Goal: Transaction & Acquisition: Purchase product/service

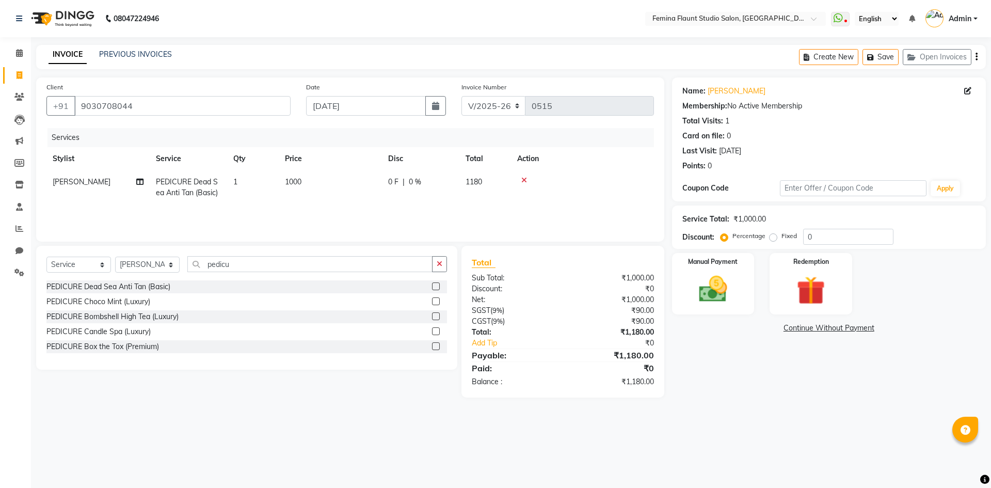
select select "8333"
select select "service"
select select "80612"
click at [380, 259] on input "pedicu" at bounding box center [309, 264] width 245 height 16
type input "p"
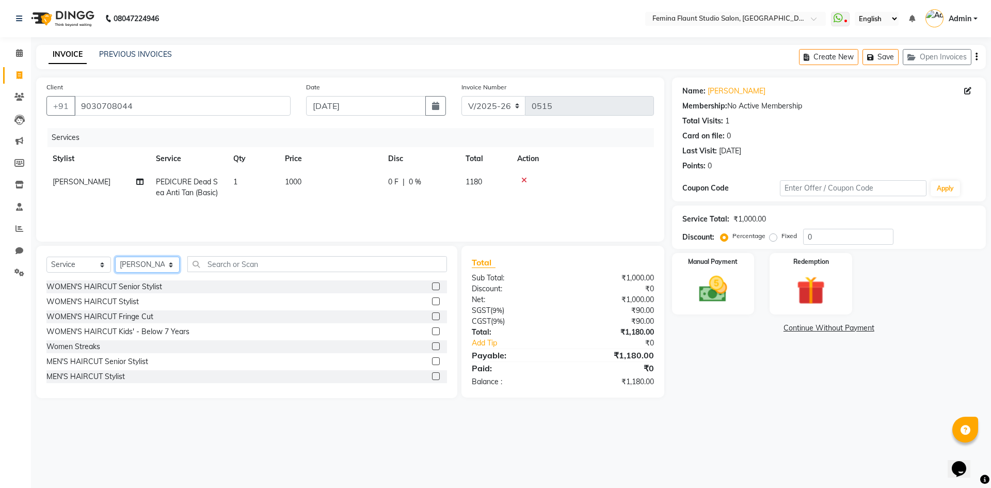
click at [170, 265] on select "Select Stylist Admin Durga [PERSON_NAME] [PERSON_NAME] Sri [PERSON_NAME] [PERSO…" at bounding box center [147, 265] width 65 height 16
select select "82845"
click at [115, 257] on select "Select Stylist Admin Durga [PERSON_NAME] [PERSON_NAME] Sri [PERSON_NAME] [PERSO…" at bounding box center [147, 265] width 65 height 16
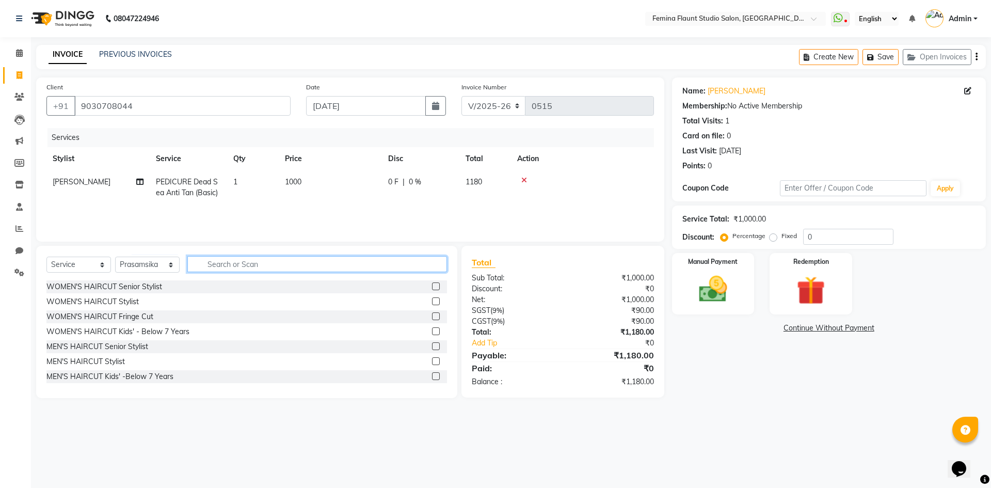
click at [236, 267] on input "text" at bounding box center [317, 264] width 260 height 16
click at [416, 264] on input "text" at bounding box center [317, 264] width 260 height 16
click at [405, 264] on input "text" at bounding box center [317, 264] width 260 height 16
click at [211, 265] on input "text" at bounding box center [317, 264] width 260 height 16
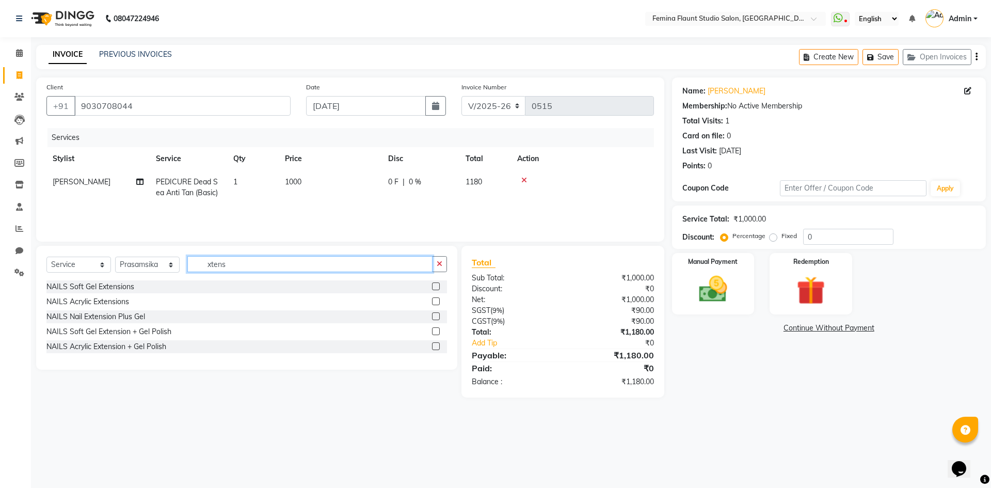
type input "xtenso"
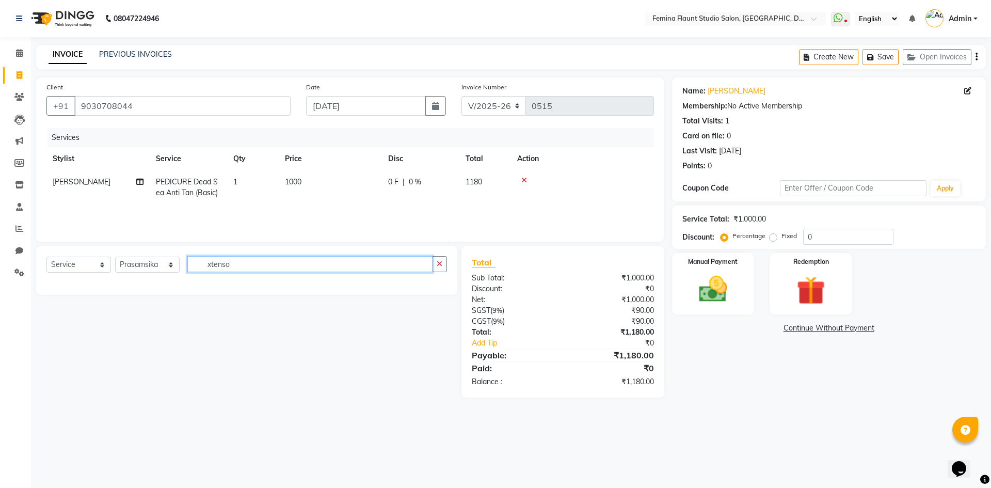
click at [271, 263] on input "xtenso" at bounding box center [309, 264] width 245 height 16
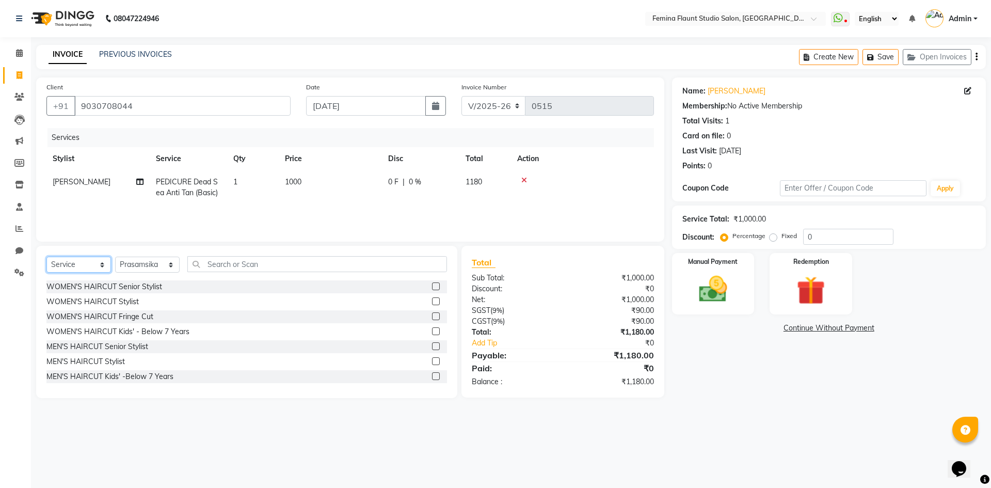
click at [104, 263] on select "Select Service Product Membership Package Voucher Prepaid Gift Card" at bounding box center [78, 265] width 65 height 16
select select "product"
click at [46, 257] on select "Select Service Product Membership Package Voucher Prepaid Gift Card" at bounding box center [78, 265] width 65 height 16
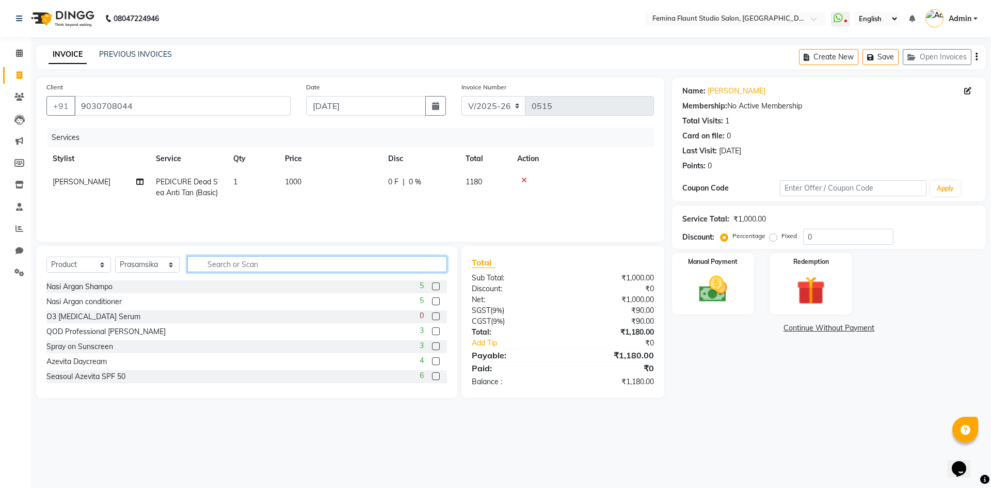
click at [245, 266] on input "text" at bounding box center [317, 264] width 260 height 16
type input "xtenso"
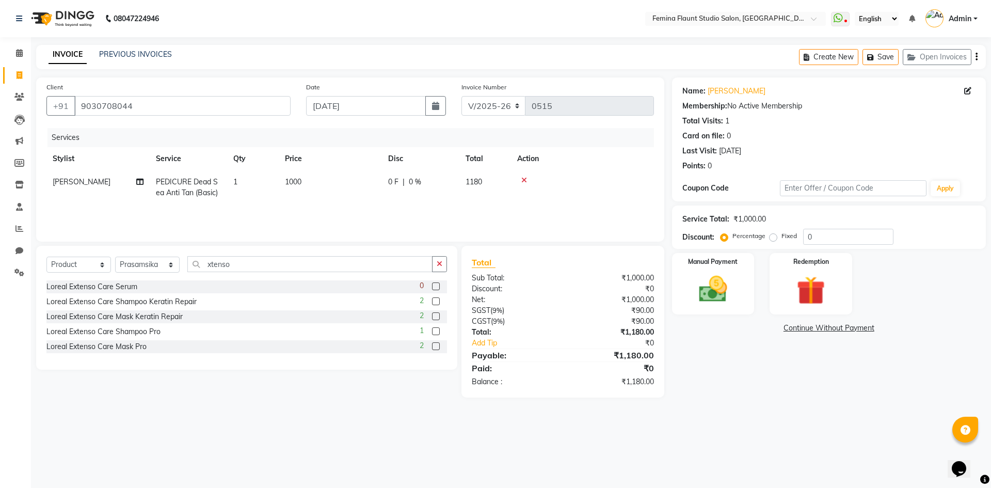
click at [433, 343] on label at bounding box center [436, 346] width 8 height 8
click at [433, 343] on input "checkbox" at bounding box center [435, 346] width 7 height 7
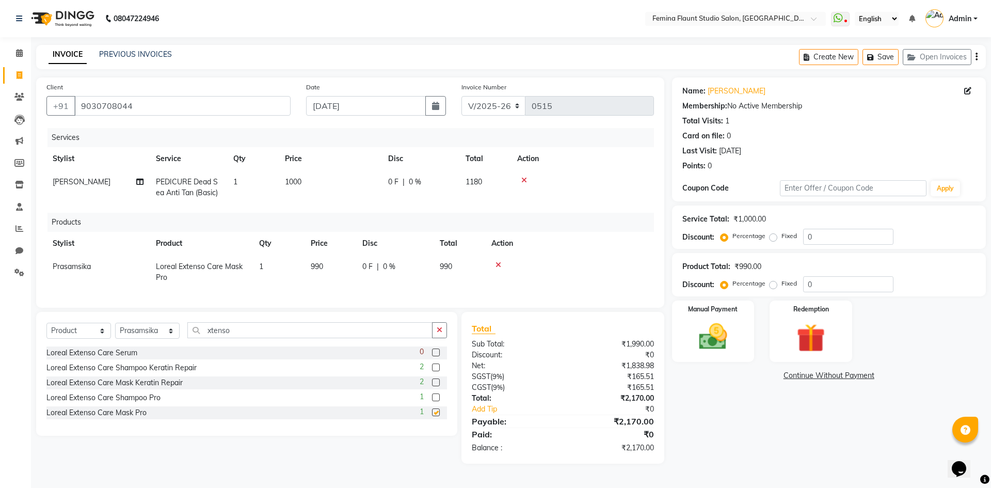
checkbox input "false"
click at [435, 401] on label at bounding box center [436, 397] width 8 height 8
click at [435, 401] on input "checkbox" at bounding box center [435, 397] width 7 height 7
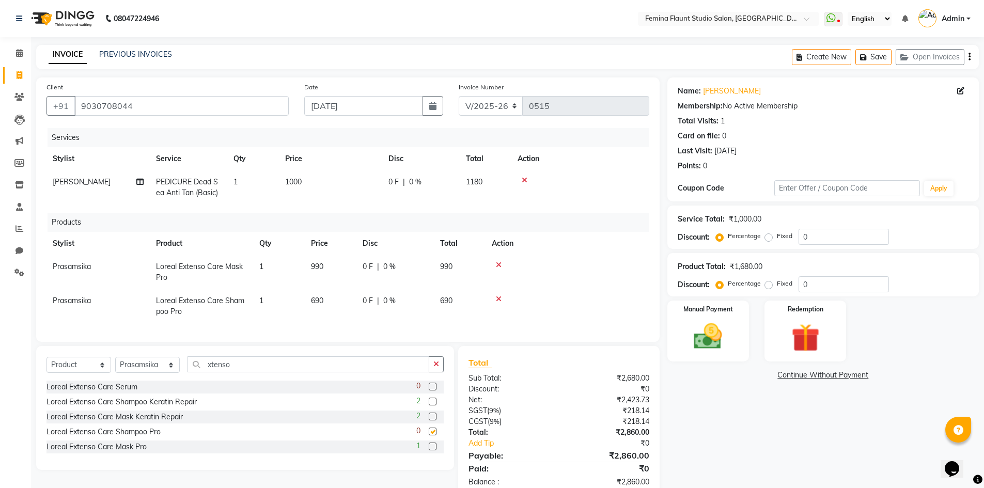
checkbox input "false"
click at [433, 420] on label at bounding box center [433, 417] width 8 height 8
click at [433, 420] on input "checkbox" at bounding box center [432, 417] width 7 height 7
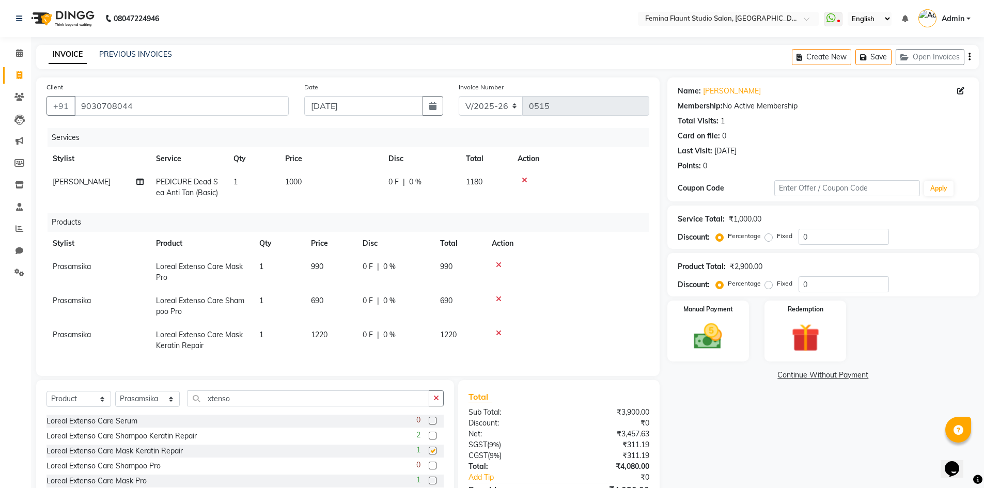
checkbox input "false"
click at [498, 330] on icon at bounding box center [499, 332] width 6 height 7
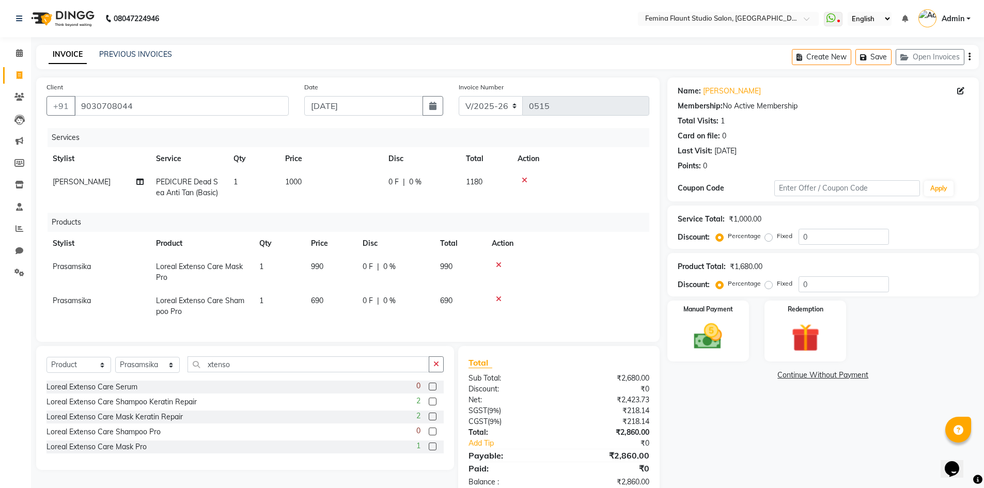
click at [325, 261] on td "990" at bounding box center [331, 272] width 52 height 34
select select "82845"
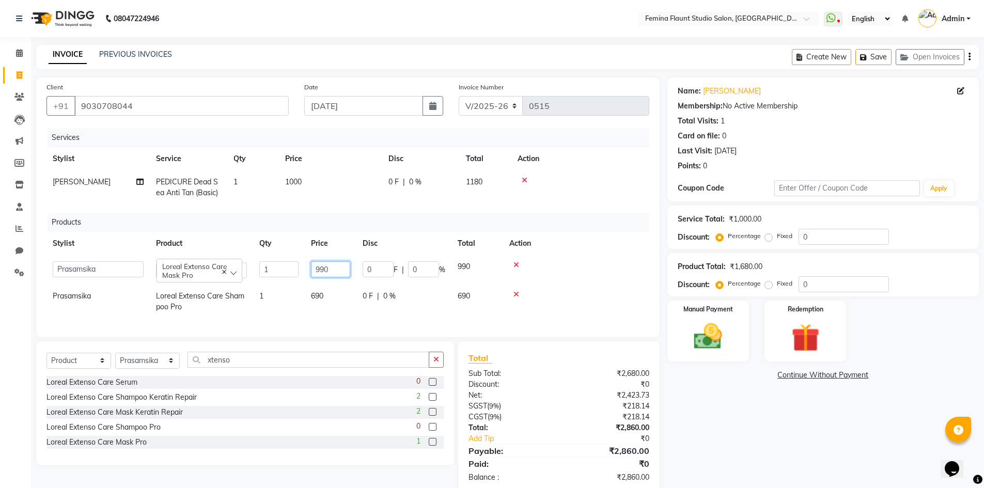
click at [335, 270] on input "990" at bounding box center [330, 269] width 39 height 16
type input "9"
type input "820"
click at [582, 292] on td at bounding box center [576, 301] width 146 height 34
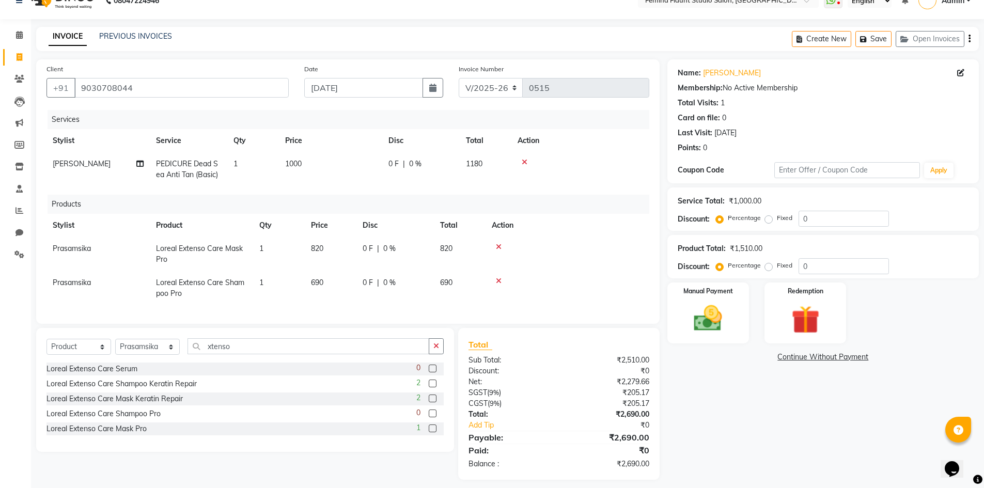
scroll to position [33, 0]
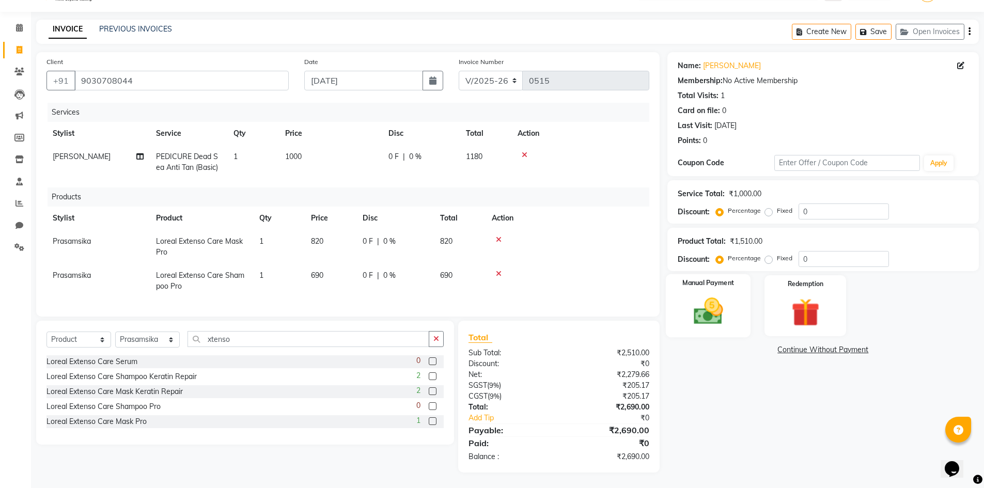
click at [714, 314] on img at bounding box center [708, 311] width 48 height 34
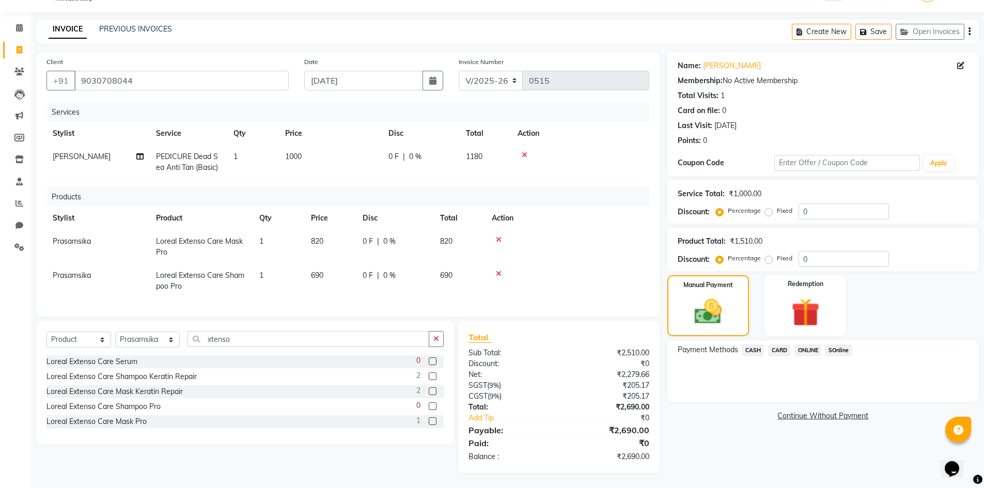
click at [772, 344] on span "CARD" at bounding box center [779, 350] width 22 height 12
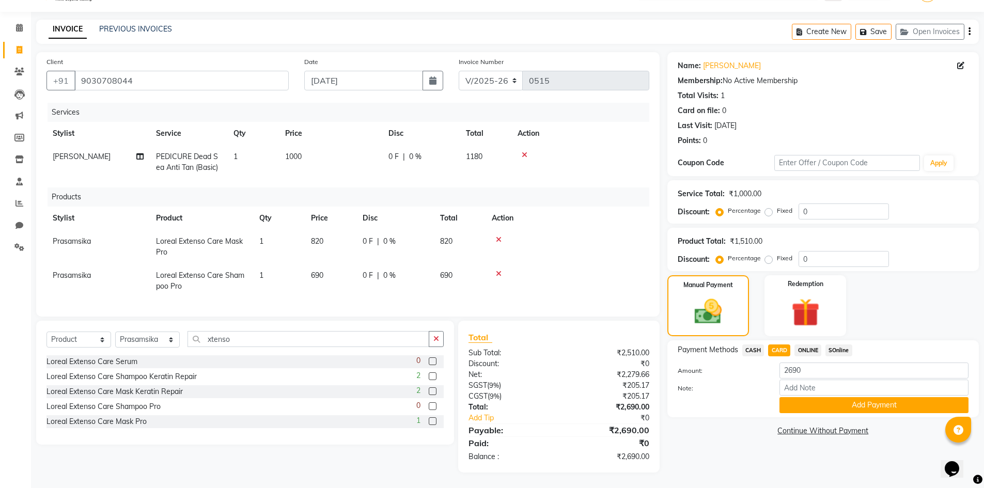
click at [772, 344] on span "CARD" at bounding box center [779, 350] width 22 height 12
click at [857, 398] on button "Add Payment" at bounding box center [873, 405] width 189 height 16
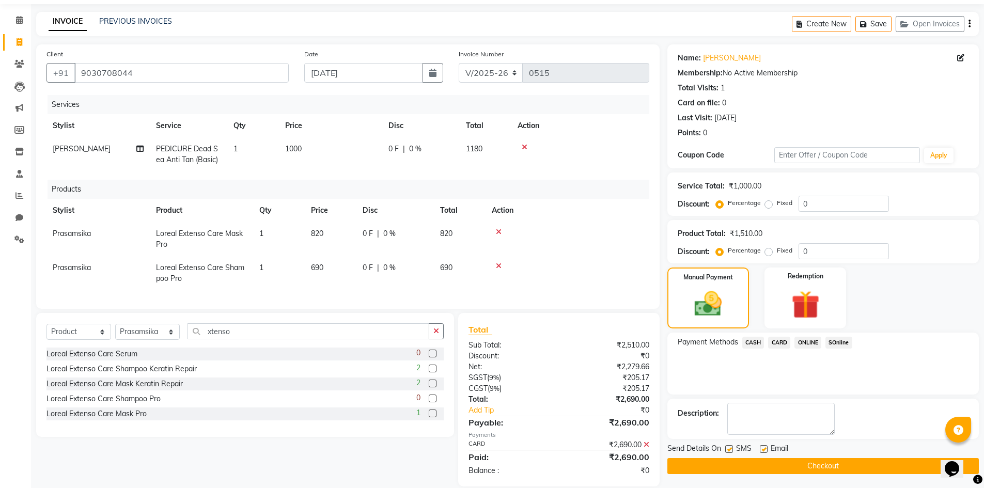
click at [858, 464] on button "Checkout" at bounding box center [822, 466] width 311 height 16
click at [858, 464] on div "Checkout" at bounding box center [822, 466] width 311 height 16
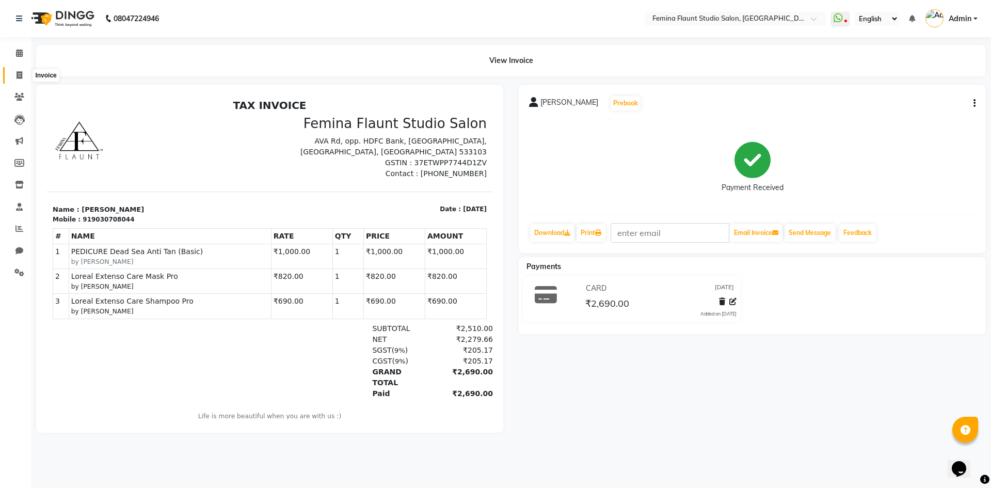
click at [19, 78] on icon at bounding box center [20, 75] width 6 height 8
select select "service"
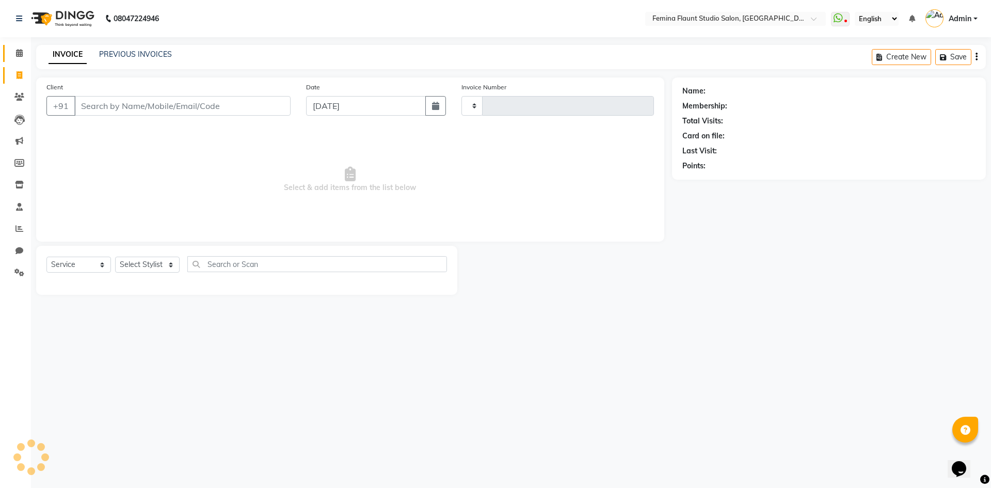
type input "0516"
select select "8333"
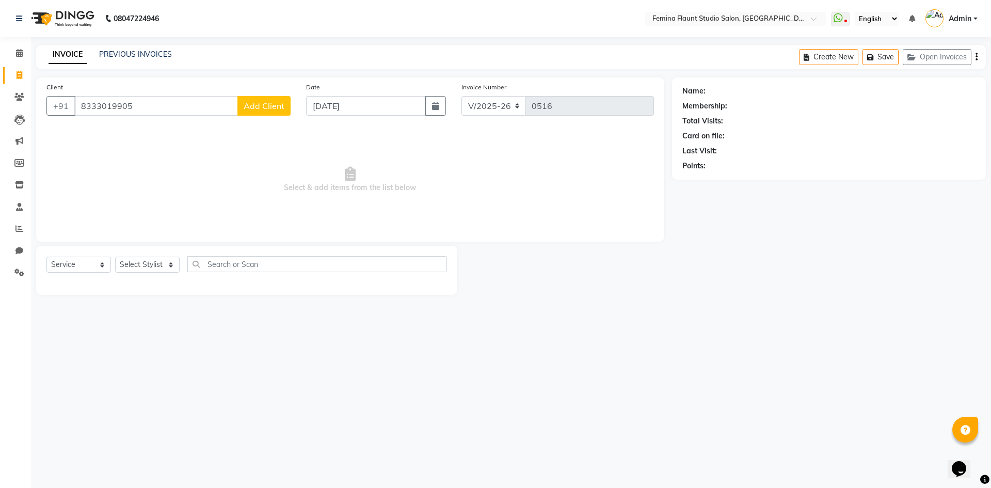
type input "8333019905"
click at [101, 265] on select "Select Service Product Membership Package Voucher Prepaid Gift Card" at bounding box center [78, 265] width 65 height 16
click at [46, 257] on select "Select Service Product Membership Package Voucher Prepaid Gift Card" at bounding box center [78, 265] width 65 height 16
click at [143, 261] on select "Select Stylist Admin Durga [PERSON_NAME] [PERSON_NAME] Sri [PERSON_NAME] [PERSO…" at bounding box center [147, 265] width 65 height 16
select select "80611"
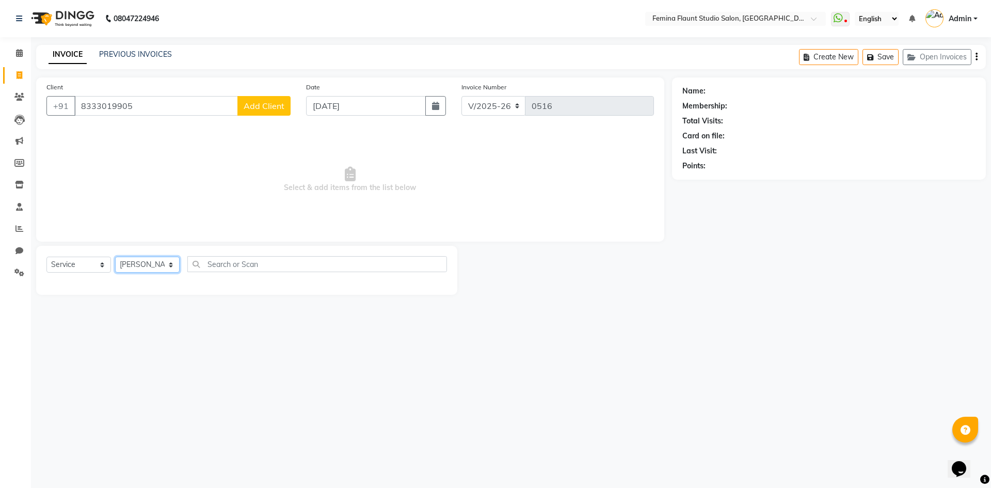
click at [115, 257] on select "Select Stylist Admin Durga [PERSON_NAME] [PERSON_NAME] Sri [PERSON_NAME] [PERSO…" at bounding box center [147, 265] width 65 height 16
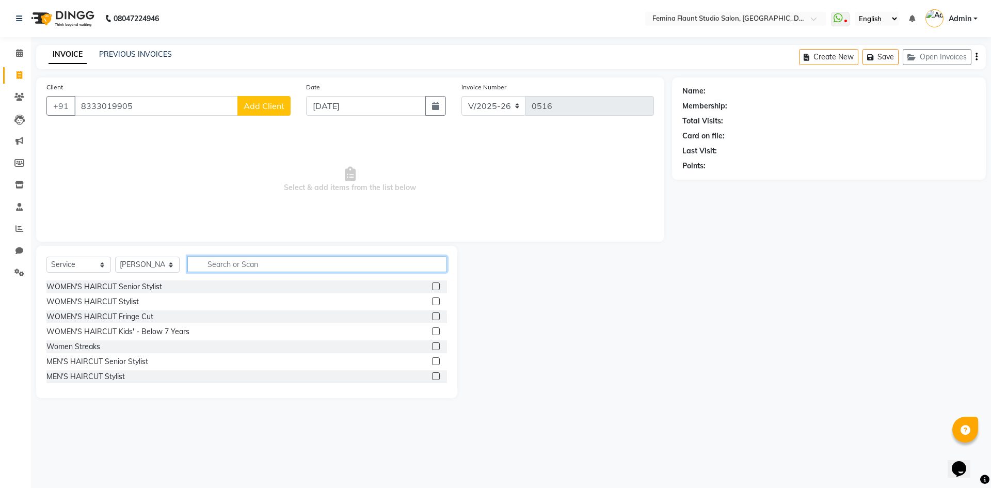
click at [233, 260] on input "text" at bounding box center [317, 264] width 260 height 16
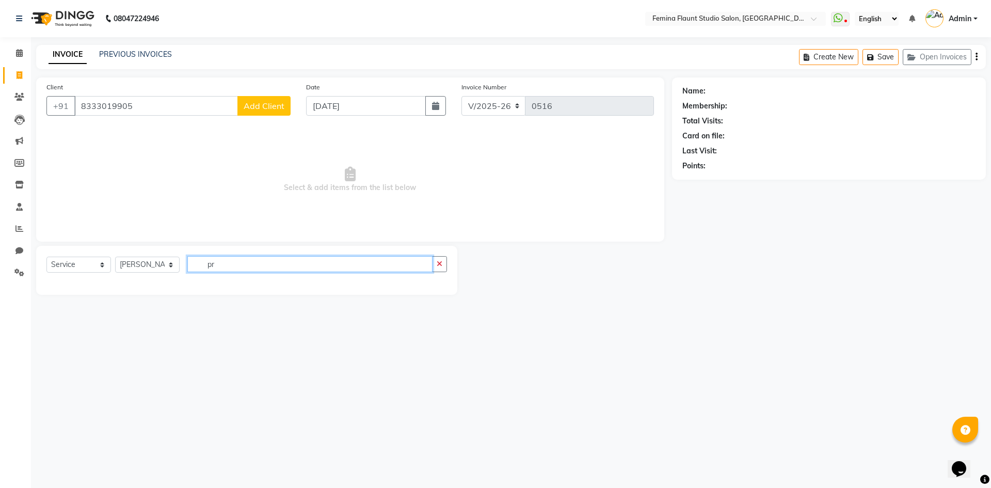
type input "p"
type input "frenc"
click at [438, 288] on label at bounding box center [436, 286] width 8 height 8
click at [438, 288] on input "checkbox" at bounding box center [435, 286] width 7 height 7
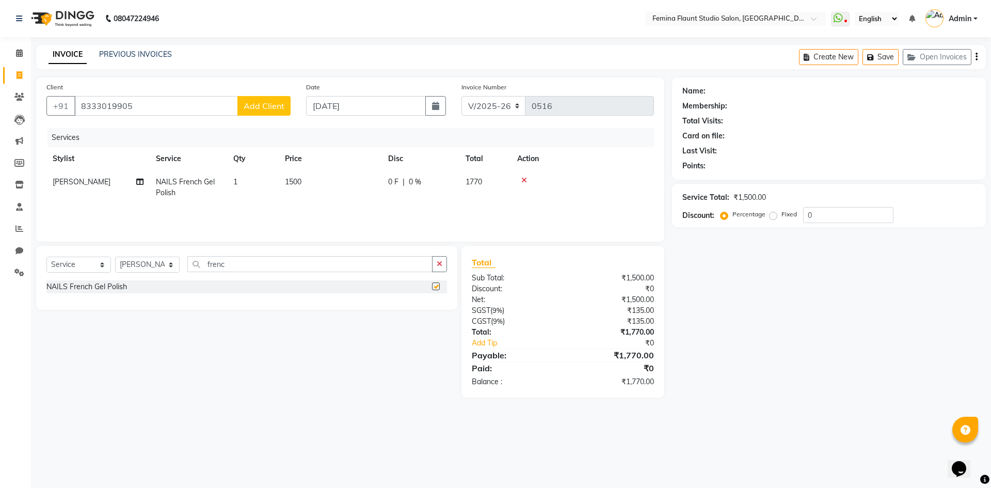
checkbox input "false"
click at [782, 212] on label "Fixed" at bounding box center [789, 214] width 15 height 9
click at [773, 212] on input "Fixed" at bounding box center [775, 214] width 7 height 7
radio input "true"
click at [838, 214] on input "0" at bounding box center [848, 215] width 90 height 16
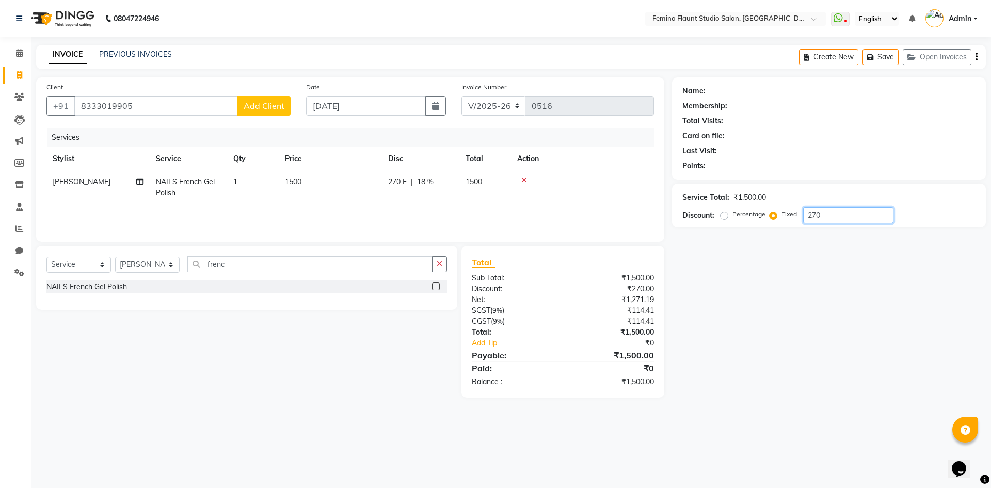
type input "270"
click at [260, 105] on span "Add Client" at bounding box center [264, 106] width 41 height 10
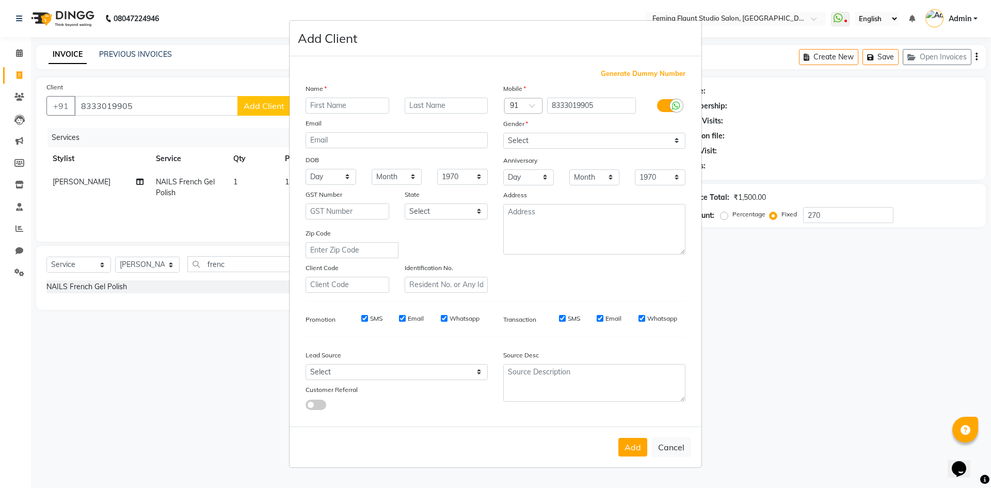
click at [360, 105] on input "text" at bounding box center [348, 106] width 84 height 16
type input "fany"
click at [677, 140] on select "Select [DEMOGRAPHIC_DATA] [DEMOGRAPHIC_DATA] Other Prefer Not To Say" at bounding box center [594, 141] width 182 height 16
select select "[DEMOGRAPHIC_DATA]"
click at [503, 133] on select "Select [DEMOGRAPHIC_DATA] [DEMOGRAPHIC_DATA] Other Prefer Not To Say" at bounding box center [594, 141] width 182 height 16
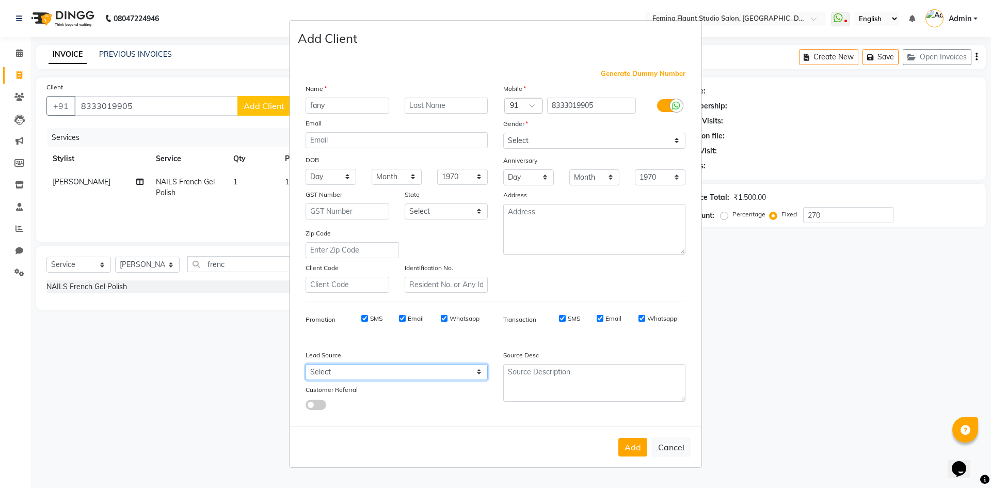
click at [483, 371] on select "Select Walk-in Referral Internet Friend Word of Mouth Advertisement Facebook Ju…" at bounding box center [397, 372] width 182 height 16
select select "54802"
click at [306, 364] on select "Select Walk-in Referral Internet Friend Word of Mouth Advertisement Facebook Ju…" at bounding box center [397, 372] width 182 height 16
click at [637, 447] on button "Add" at bounding box center [633, 447] width 29 height 19
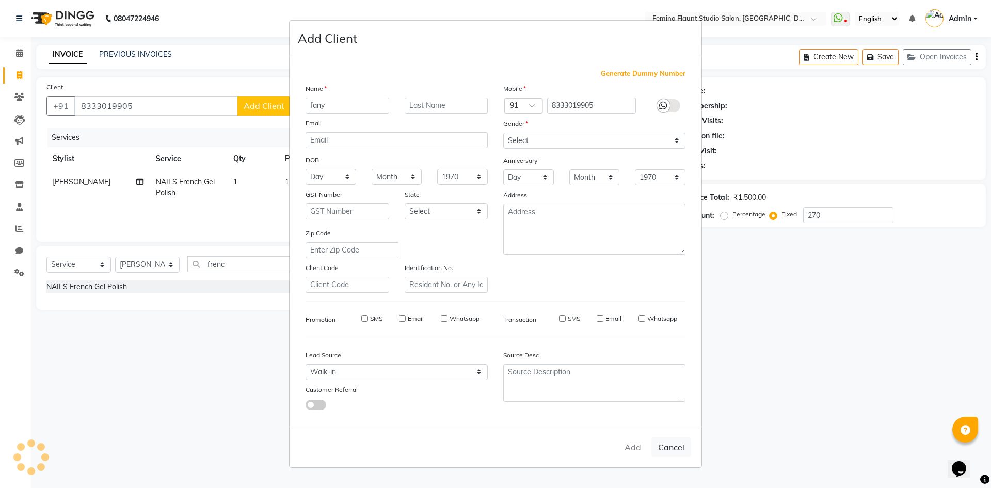
radio input "true"
type input "0"
select select
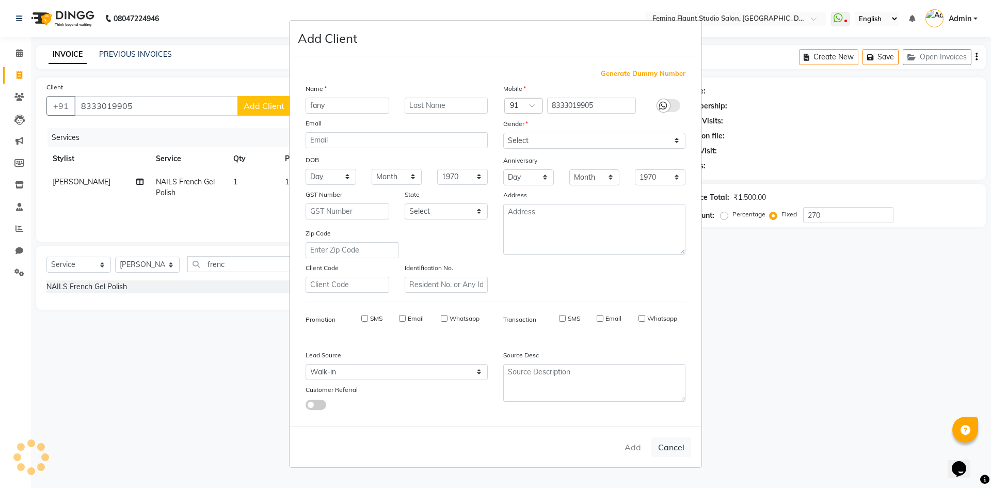
select select
checkbox input "false"
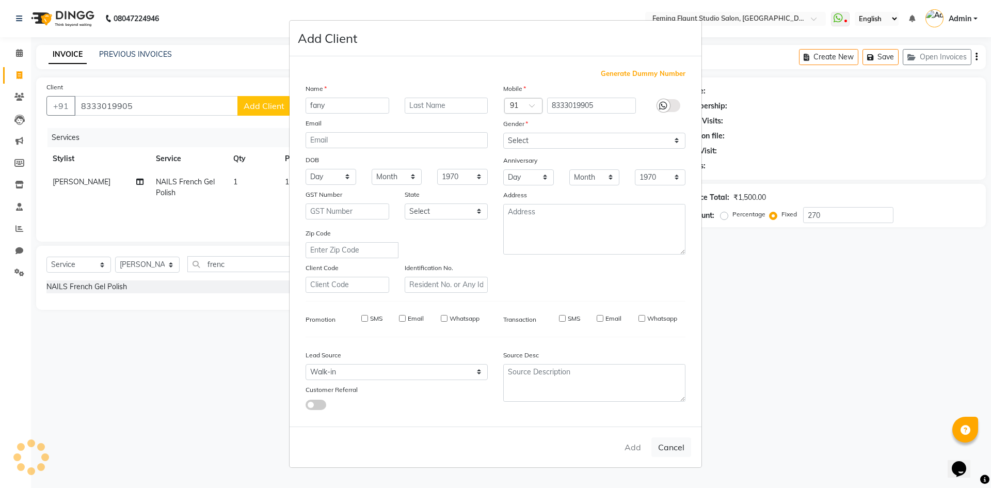
checkbox input "false"
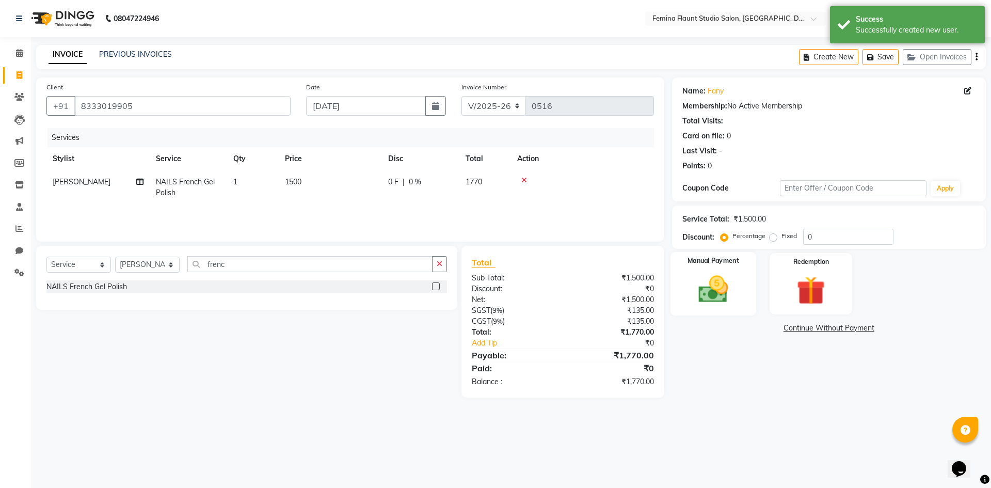
click at [718, 314] on div "Manual Payment" at bounding box center [713, 284] width 86 height 64
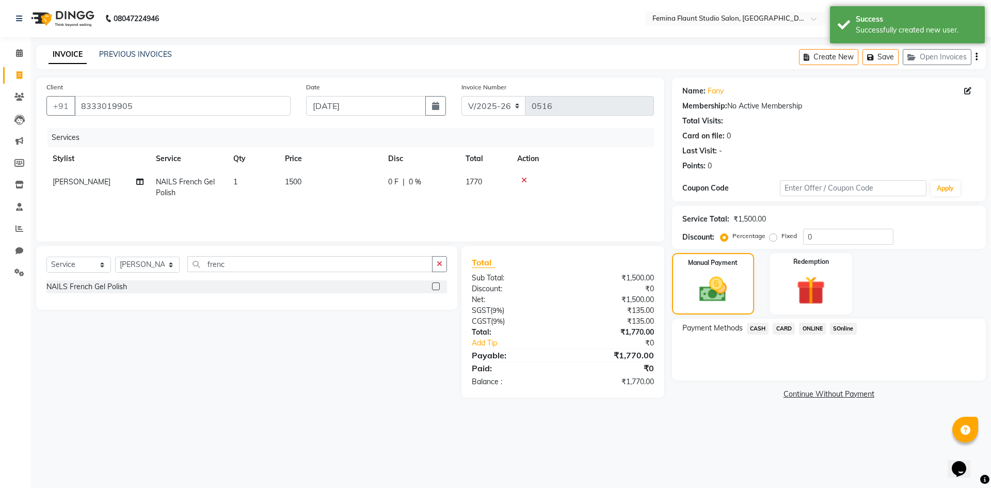
click at [759, 330] on span "CASH" at bounding box center [758, 329] width 22 height 12
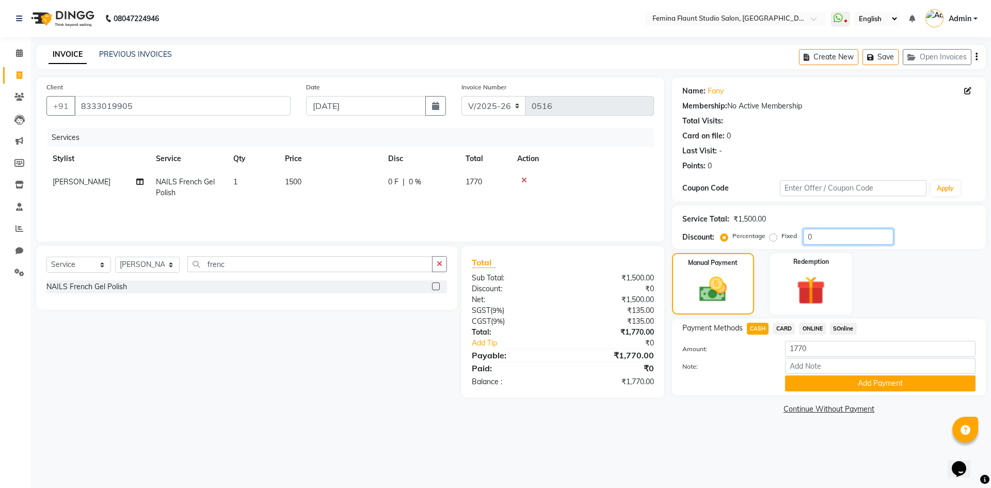
click at [827, 236] on input "0" at bounding box center [848, 237] width 90 height 16
type input "1"
click at [782, 235] on label "Fixed" at bounding box center [789, 235] width 15 height 9
click at [775, 235] on input "Fixed" at bounding box center [775, 235] width 7 height 7
radio input "true"
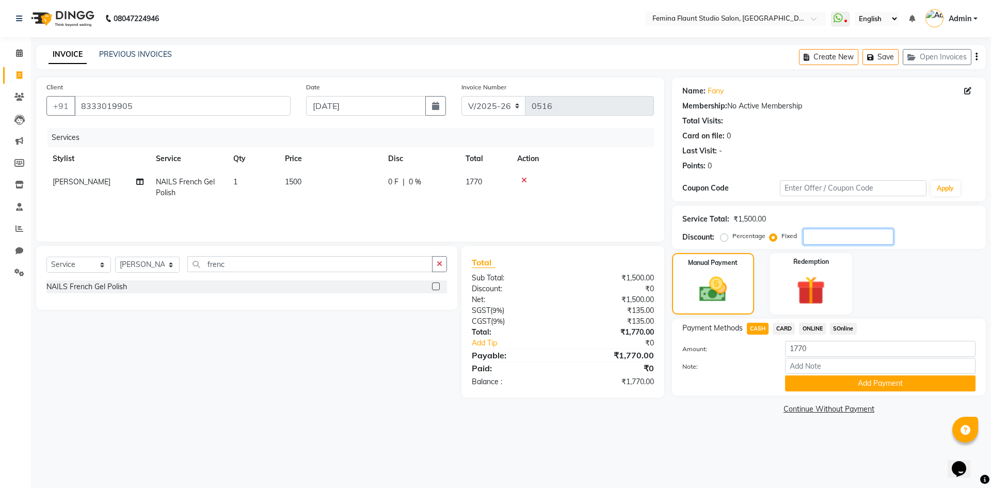
click at [829, 238] on input "number" at bounding box center [848, 237] width 90 height 16
click at [829, 235] on input "number" at bounding box center [848, 237] width 90 height 16
type input "270"
click at [880, 380] on button "Add Payment" at bounding box center [880, 383] width 191 height 16
click at [880, 380] on div "Payment Methods CASH CARD ONLINE SOnline Amount: 1770 Note: Add Payment" at bounding box center [829, 357] width 314 height 77
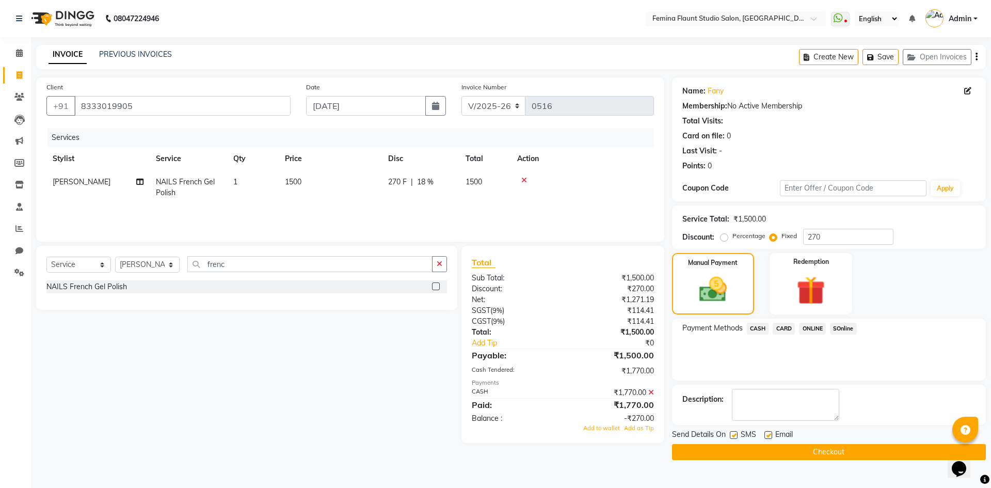
click at [825, 448] on button "Checkout" at bounding box center [829, 452] width 314 height 16
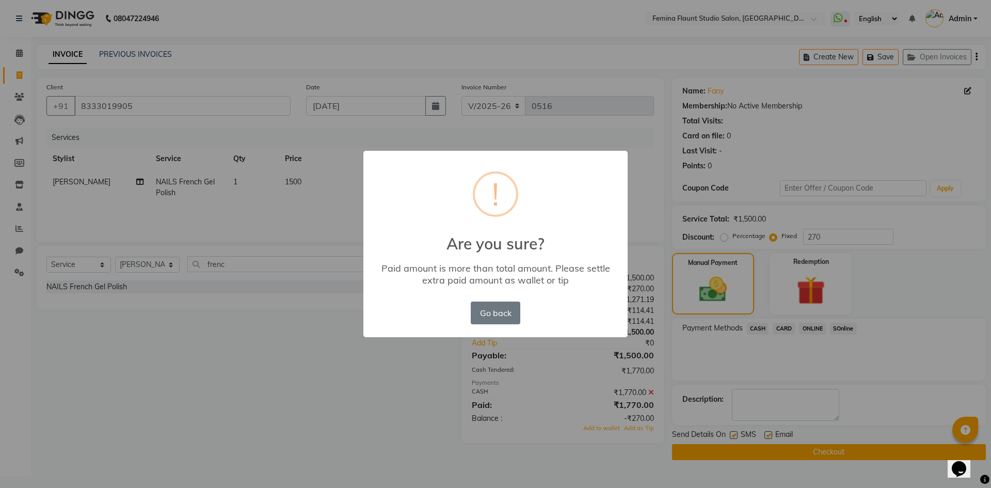
click at [825, 448] on div "× ! Are you sure? Paid amount is more than total amount. Please settle extra pa…" at bounding box center [495, 244] width 991 height 488
click at [489, 308] on button "Go back" at bounding box center [496, 313] width 50 height 23
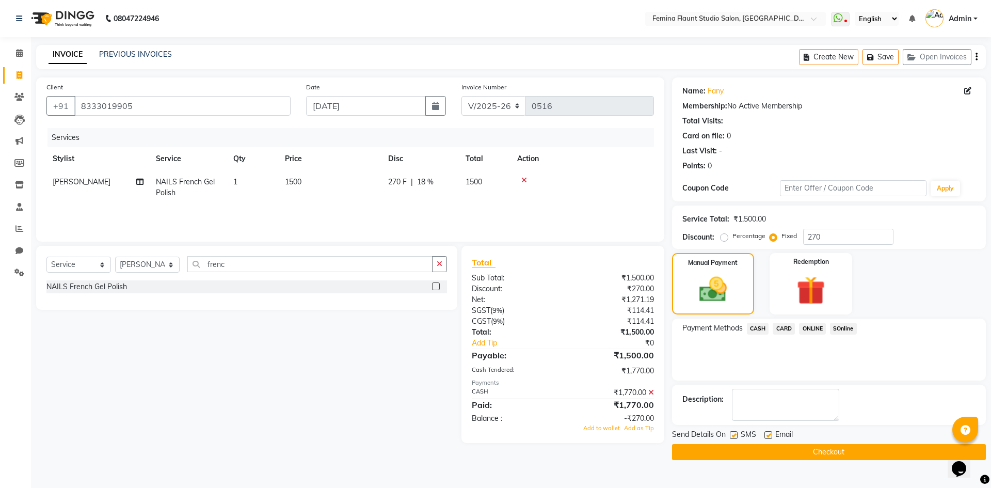
click at [764, 326] on span "CASH" at bounding box center [758, 329] width 22 height 12
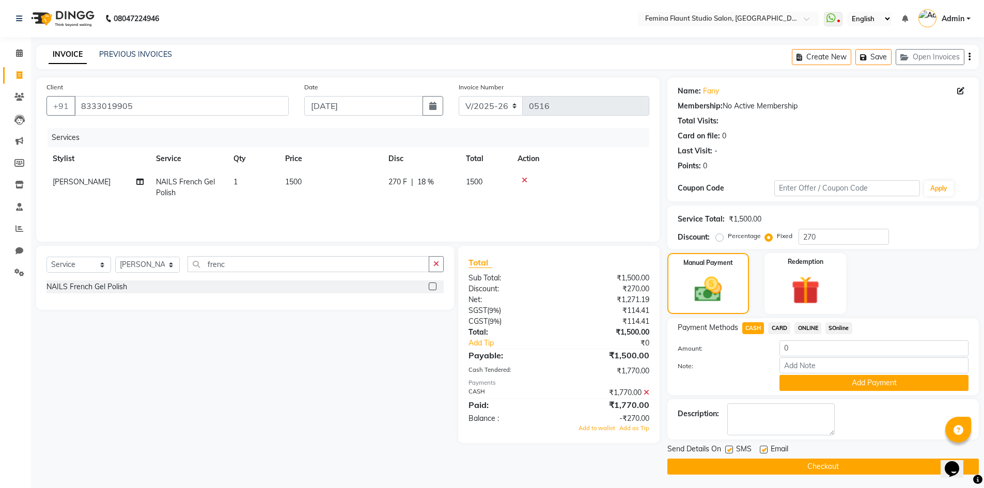
click at [822, 467] on button "Checkout" at bounding box center [822, 466] width 311 height 16
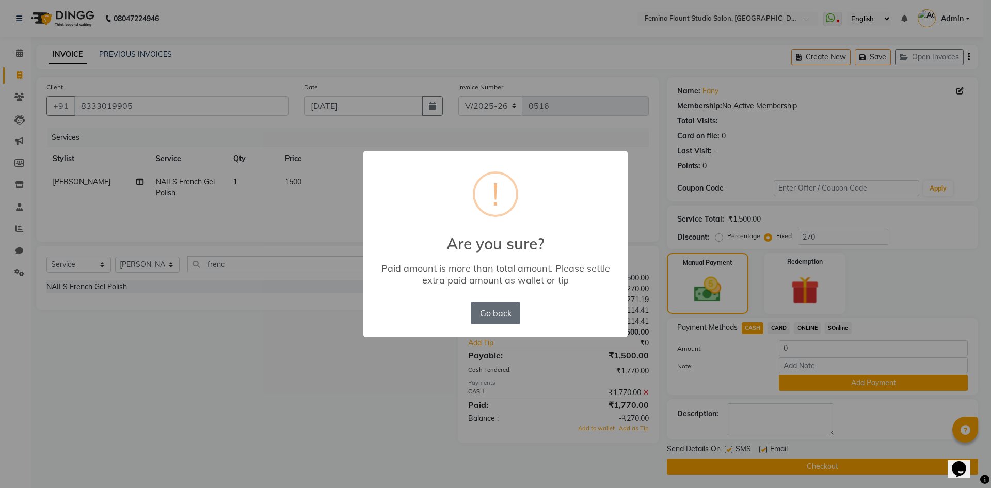
click at [490, 314] on button "Go back" at bounding box center [496, 313] width 50 height 23
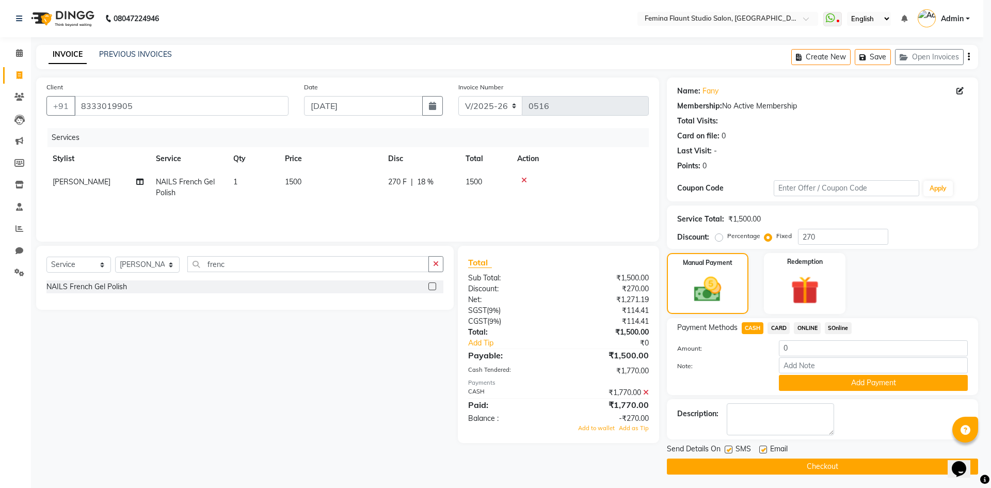
click at [490, 314] on div "× ! Are you sure? Paid amount is more than total amount. Please settle extra pa…" at bounding box center [495, 244] width 991 height 488
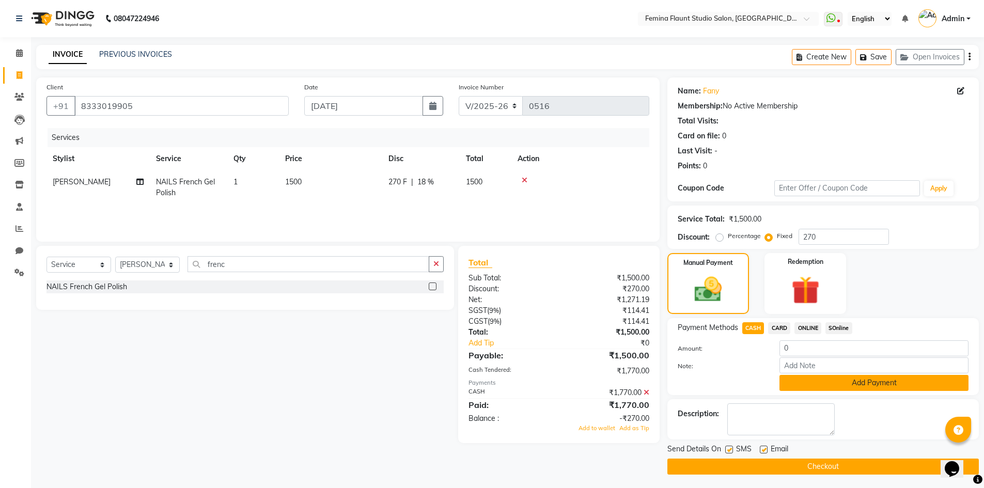
click at [875, 381] on button "Add Payment" at bounding box center [873, 383] width 189 height 16
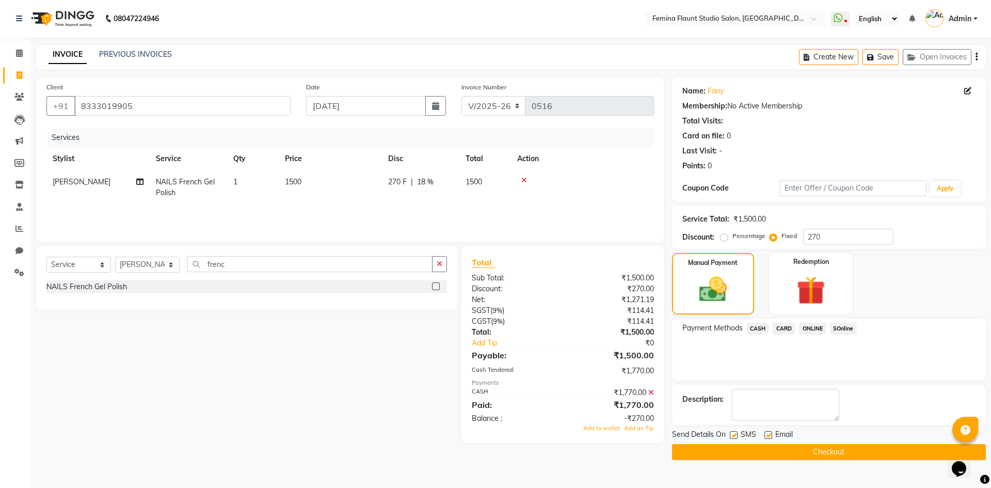
click at [869, 454] on button "Checkout" at bounding box center [829, 452] width 314 height 16
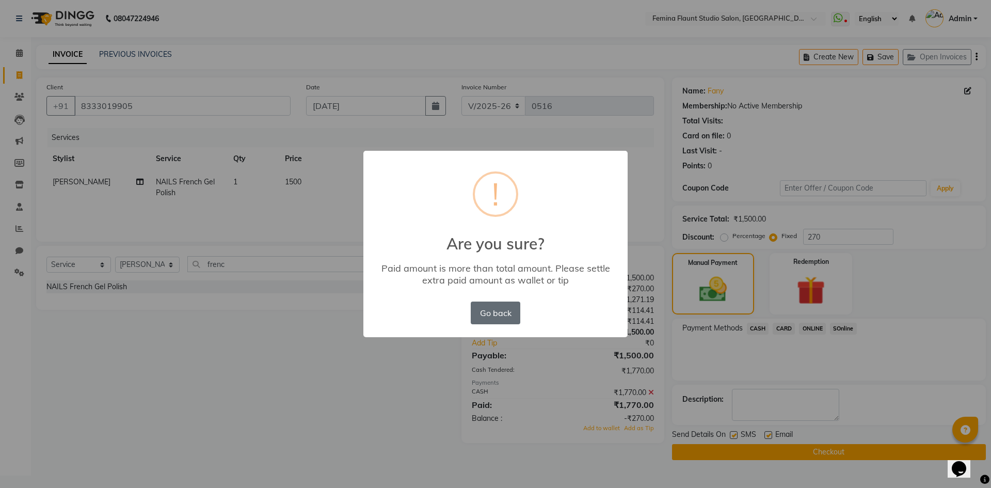
click at [490, 314] on button "Go back" at bounding box center [496, 313] width 50 height 23
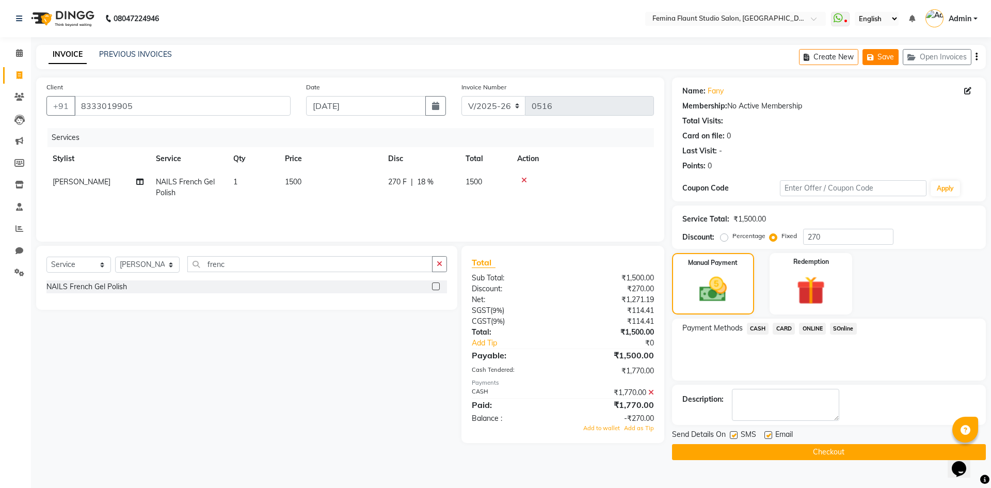
click at [882, 55] on button "Save" at bounding box center [881, 57] width 36 height 16
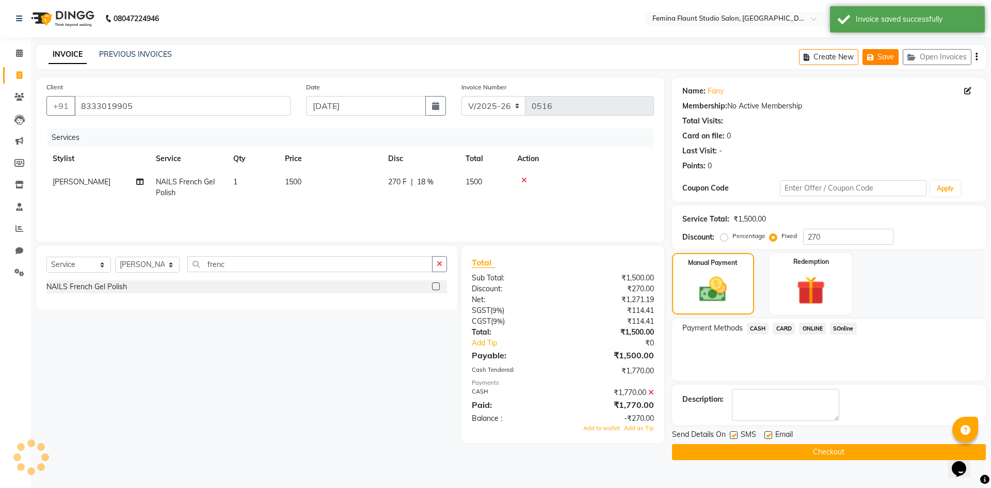
click at [882, 55] on button "Save" at bounding box center [881, 57] width 36 height 16
click at [850, 448] on button "Checkout" at bounding box center [829, 452] width 314 height 16
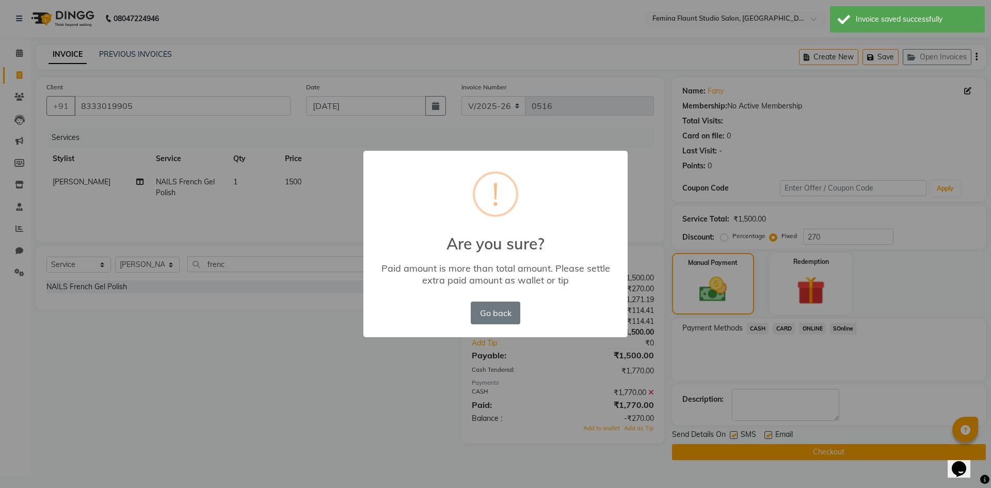
click at [850, 448] on div "× ! Are you sure? Paid amount is more than total amount. Please settle extra pa…" at bounding box center [495, 244] width 991 height 488
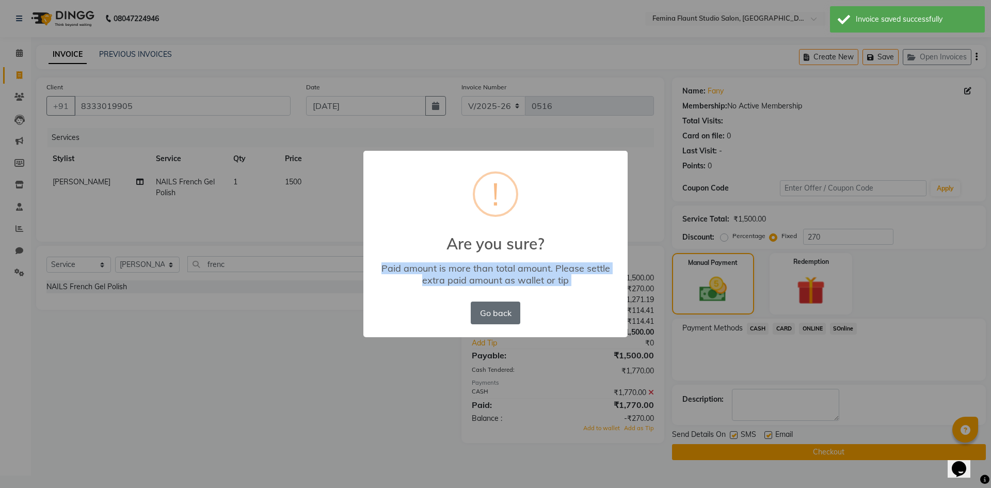
click at [508, 315] on button "Go back" at bounding box center [496, 313] width 50 height 23
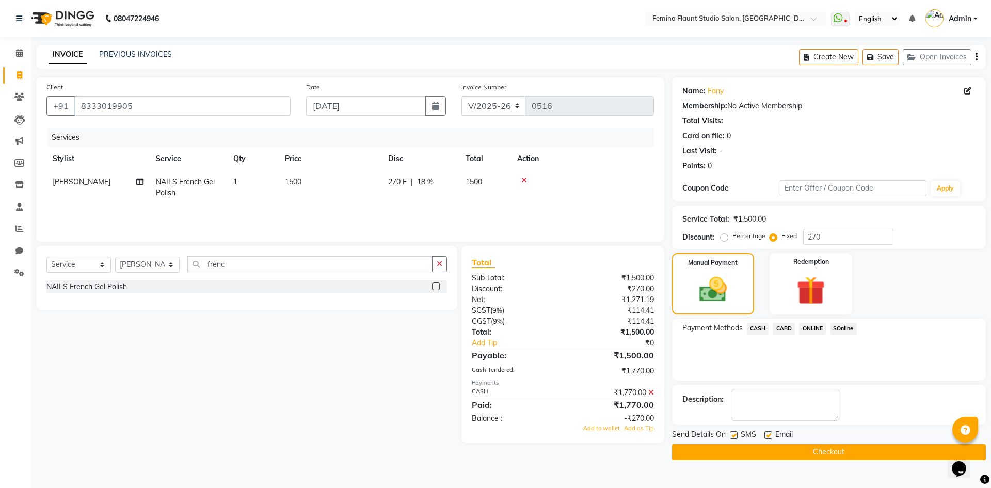
click at [765, 455] on button "Checkout" at bounding box center [829, 452] width 314 height 16
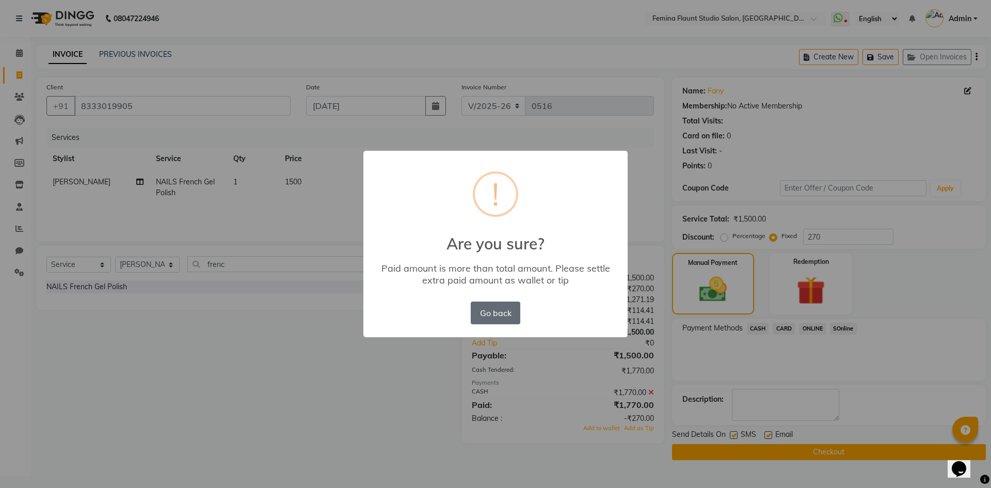
click at [484, 309] on button "Go back" at bounding box center [496, 313] width 50 height 23
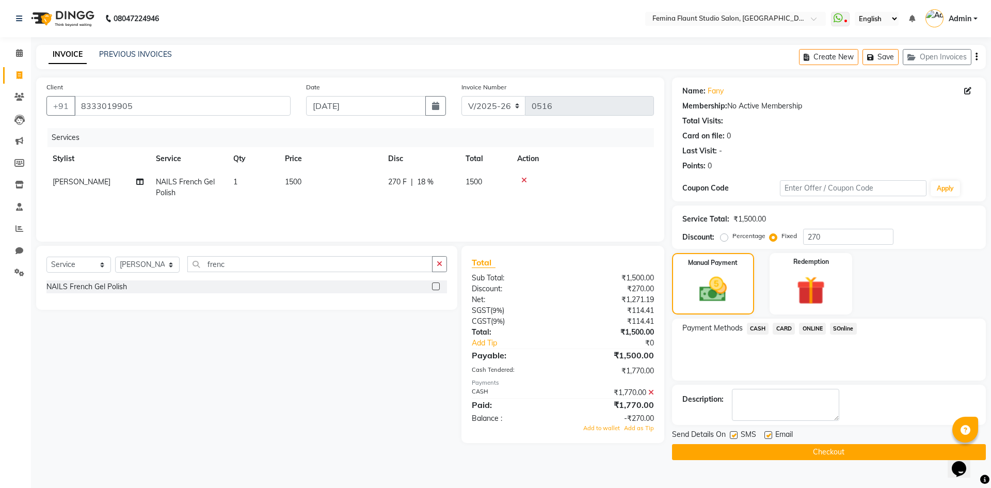
click at [760, 328] on span "CASH" at bounding box center [758, 329] width 22 height 12
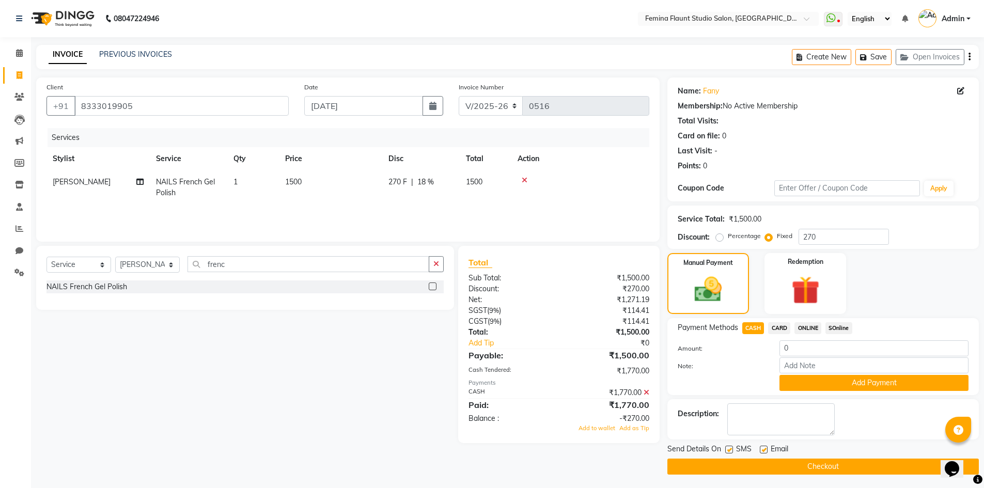
click at [839, 465] on button "Checkout" at bounding box center [822, 466] width 311 height 16
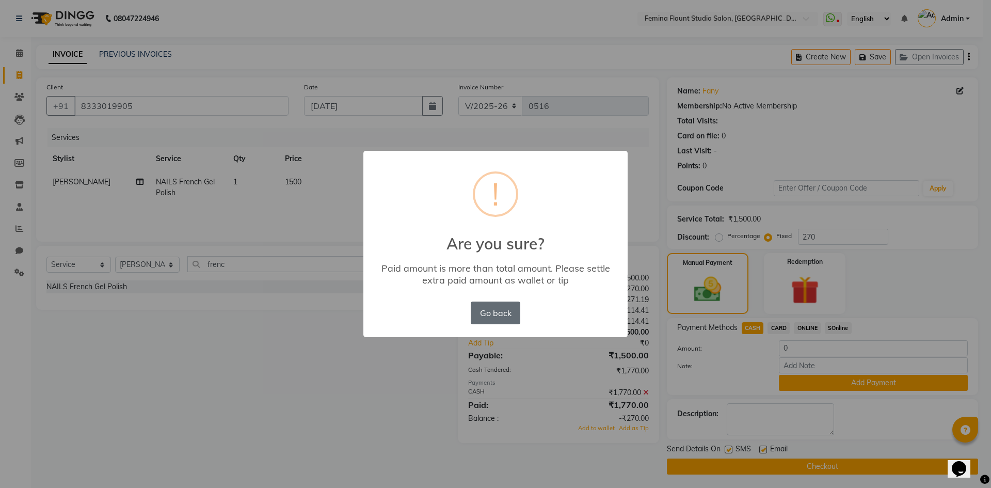
click at [486, 320] on button "Go back" at bounding box center [496, 313] width 50 height 23
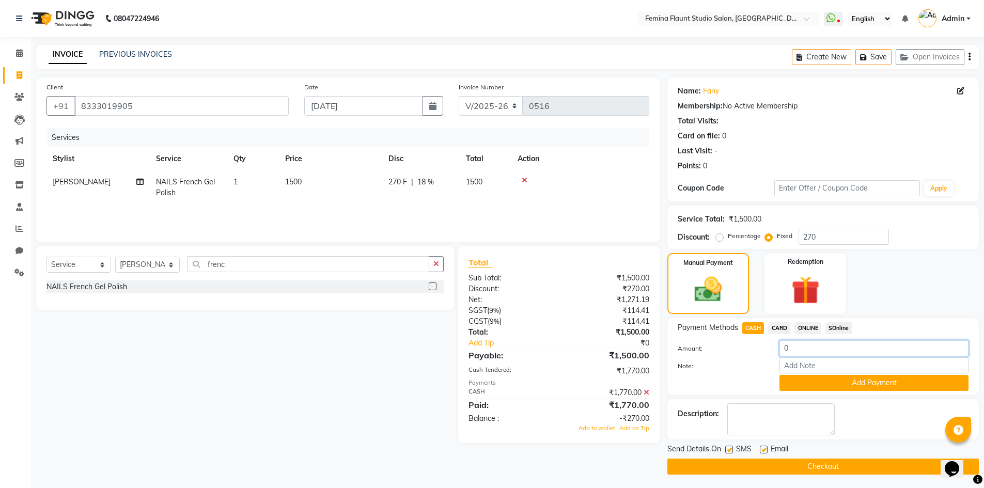
click at [800, 348] on input "0" at bounding box center [873, 348] width 189 height 16
type input "1500"
click at [816, 464] on button "Checkout" at bounding box center [822, 466] width 311 height 16
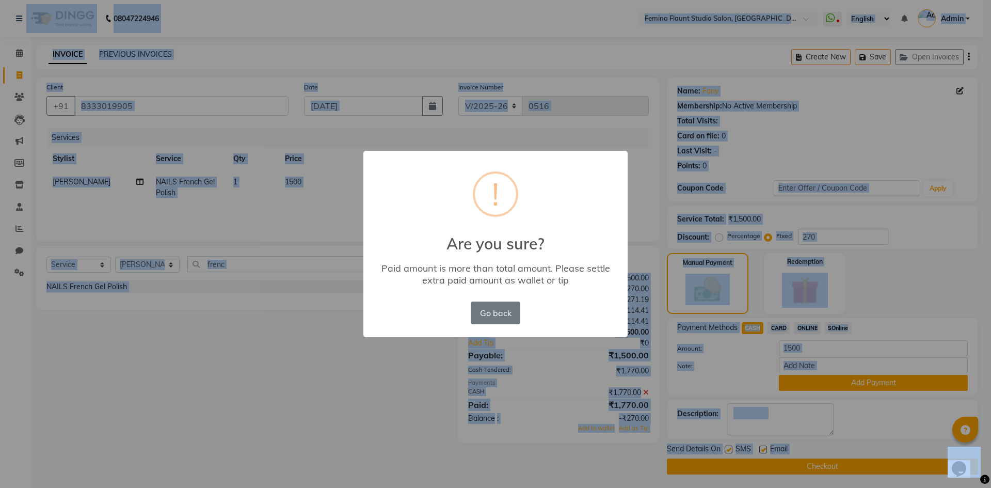
click at [816, 464] on div "× ! Are you sure? Paid amount is more than total amount. Please settle extra pa…" at bounding box center [495, 244] width 991 height 488
click at [494, 315] on button "Go back" at bounding box center [496, 313] width 50 height 23
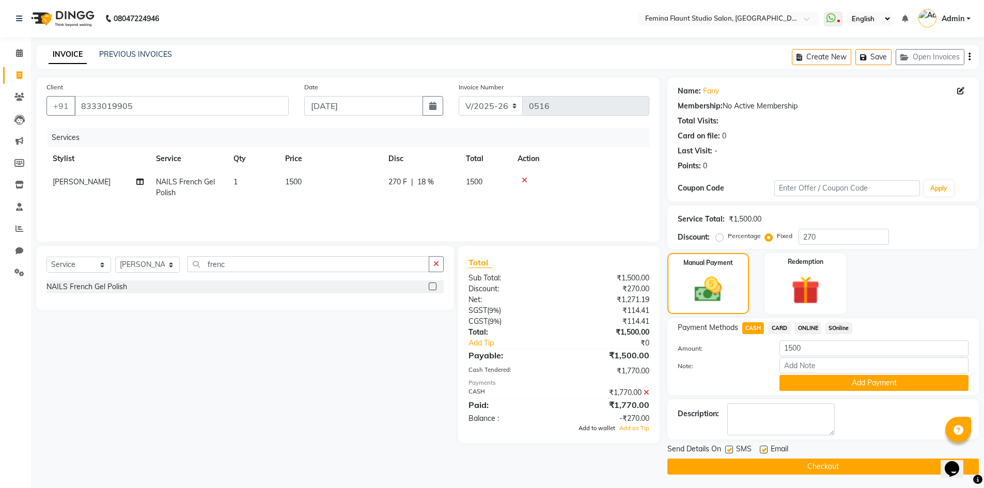
click at [603, 427] on span "Add to wallet" at bounding box center [596, 427] width 37 height 7
click at [766, 468] on button "Checkout" at bounding box center [822, 466] width 311 height 16
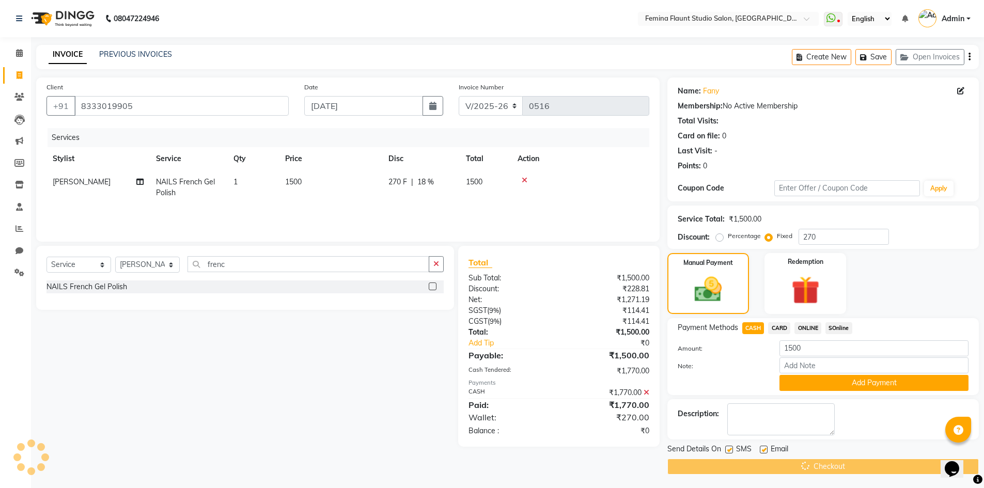
click at [766, 468] on div "Checkout" at bounding box center [822, 466] width 311 height 16
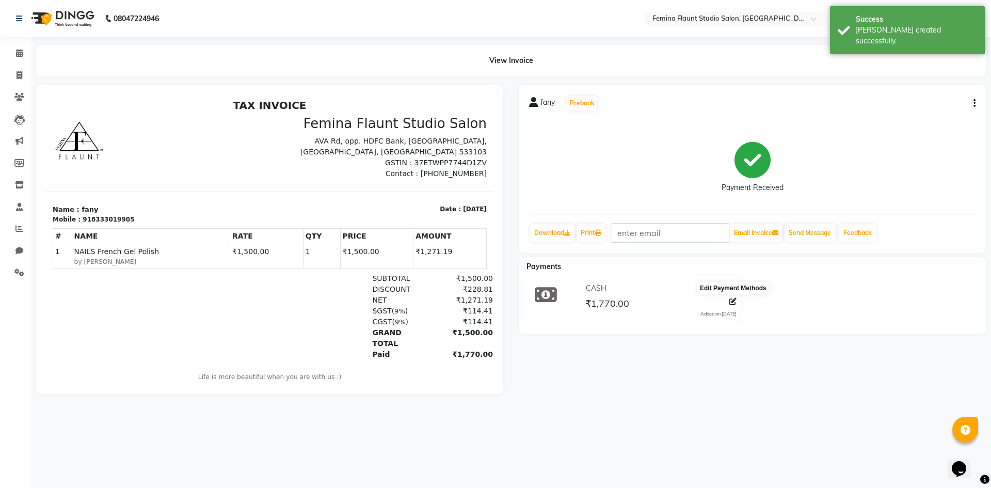
click at [733, 301] on icon at bounding box center [733, 301] width 7 height 7
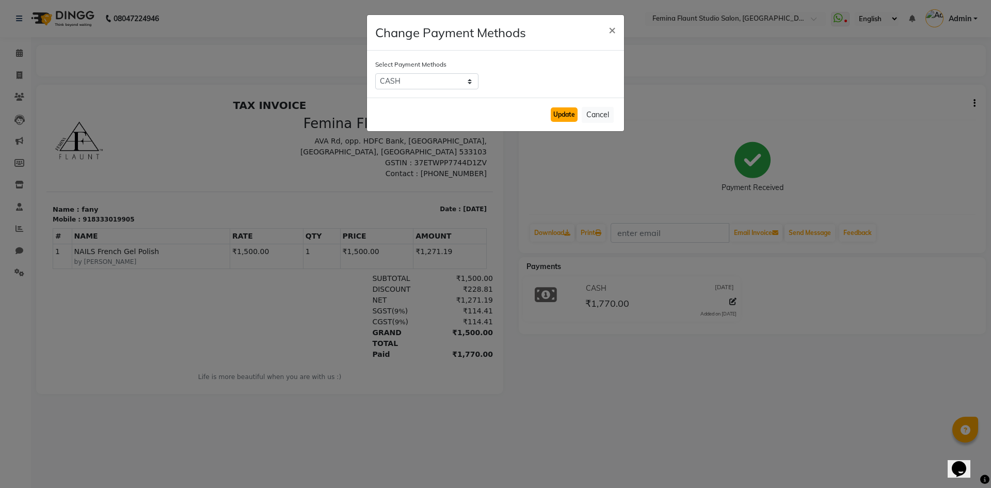
click at [565, 111] on button "Update" at bounding box center [564, 114] width 27 height 14
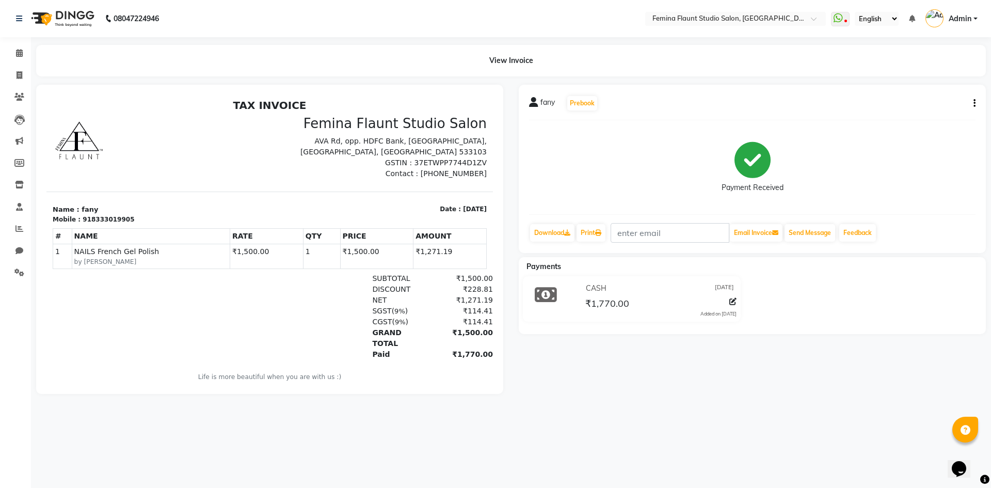
click at [976, 103] on div "fany Prebook Payment Received Download Print Email Invoice Send Message Feedback" at bounding box center [752, 169] width 467 height 168
click at [976, 104] on div "fany Prebook Payment Received Download Print Email Invoice Send Message Feedback" at bounding box center [752, 169] width 467 height 168
click at [974, 104] on icon "button" at bounding box center [975, 103] width 2 height 1
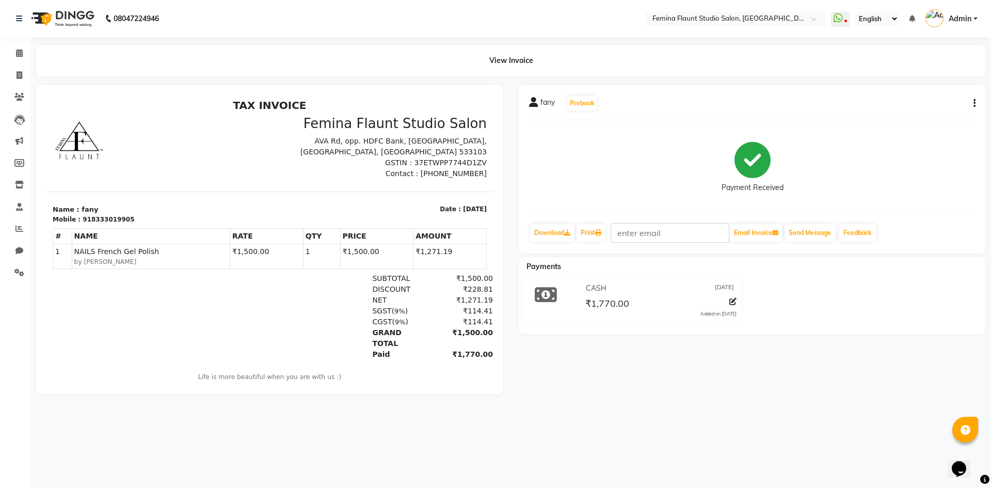
click at [974, 104] on icon "button" at bounding box center [975, 103] width 2 height 1
click at [906, 119] on div "Edit Invoice" at bounding box center [906, 116] width 106 height 13
select select "service"
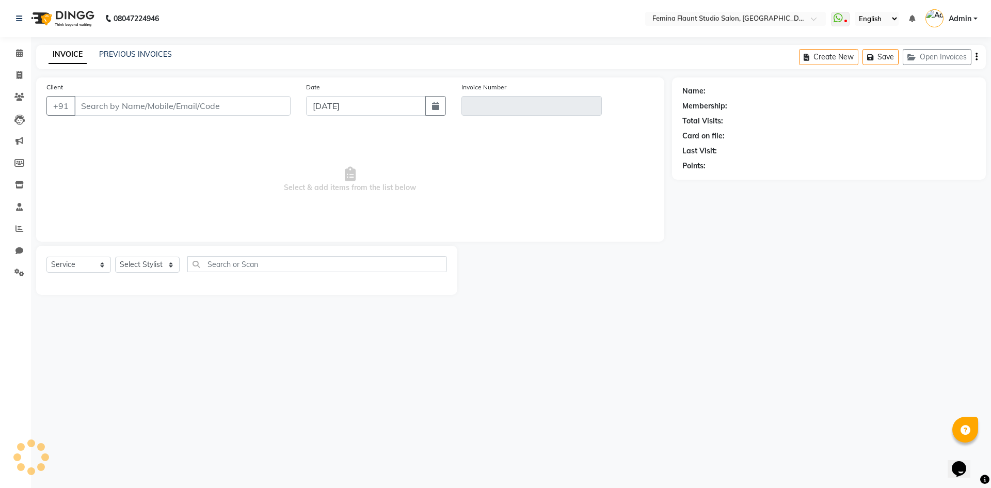
type input "8333019905"
type input "V/2025-26/0516"
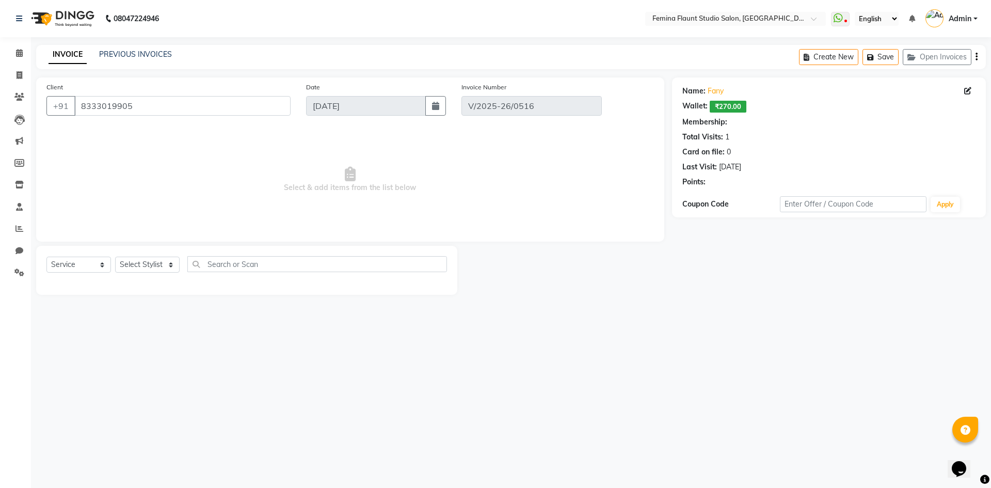
select select "select"
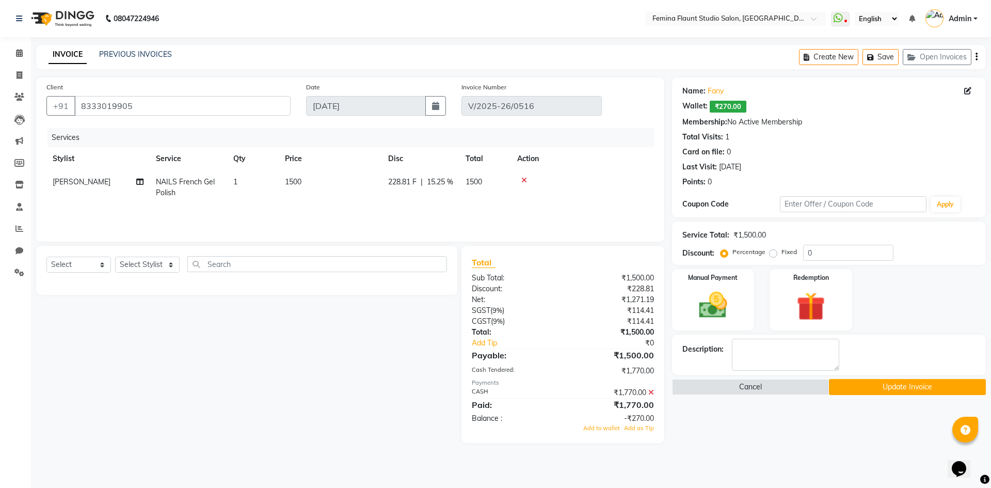
click at [652, 392] on icon at bounding box center [651, 392] width 6 height 7
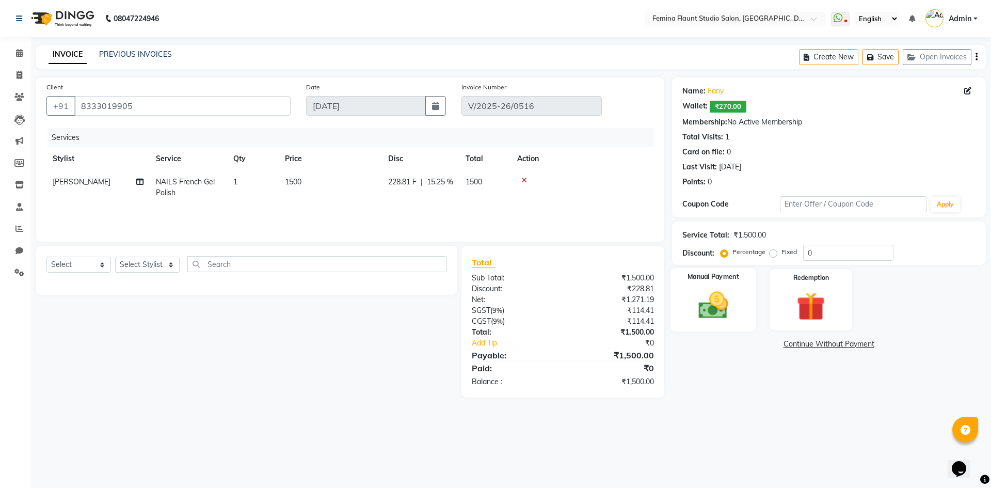
click at [719, 297] on img at bounding box center [713, 305] width 48 height 34
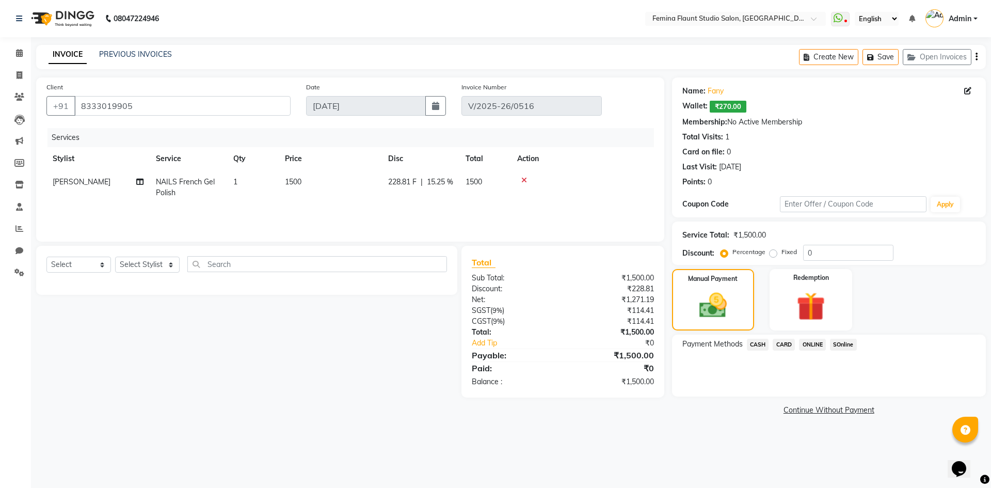
click at [758, 344] on span "CASH" at bounding box center [758, 345] width 22 height 12
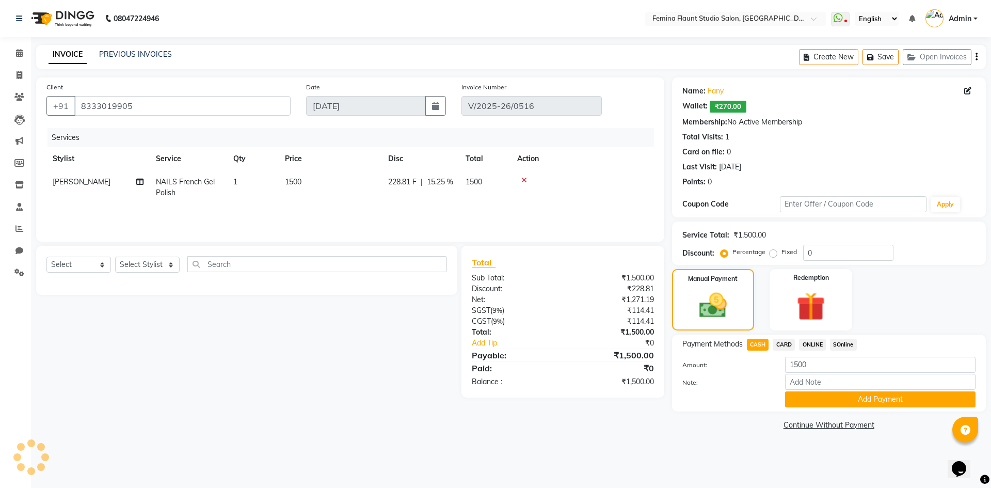
click at [824, 398] on button "Add Payment" at bounding box center [880, 399] width 191 height 16
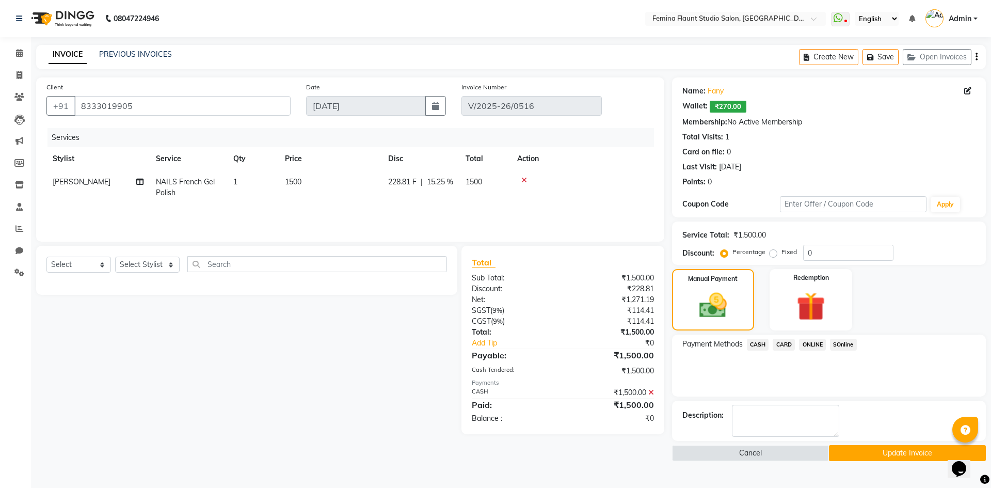
click at [824, 398] on div "Name: [PERSON_NAME]: ₹270.00 Membership: No Active Membership Total Visits: 1 C…" at bounding box center [833, 269] width 322 height 384
click at [866, 452] on button "Update Invoice" at bounding box center [907, 453] width 157 height 16
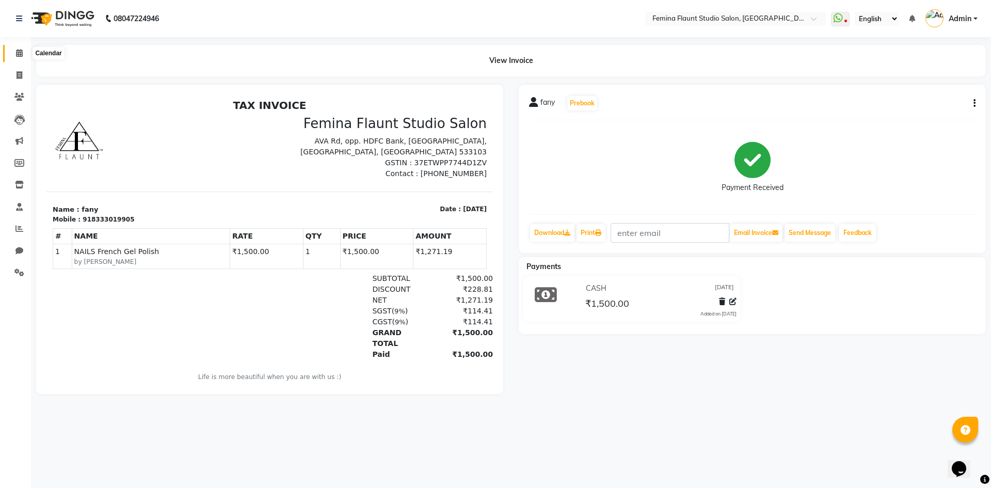
click at [25, 49] on span at bounding box center [19, 54] width 18 height 12
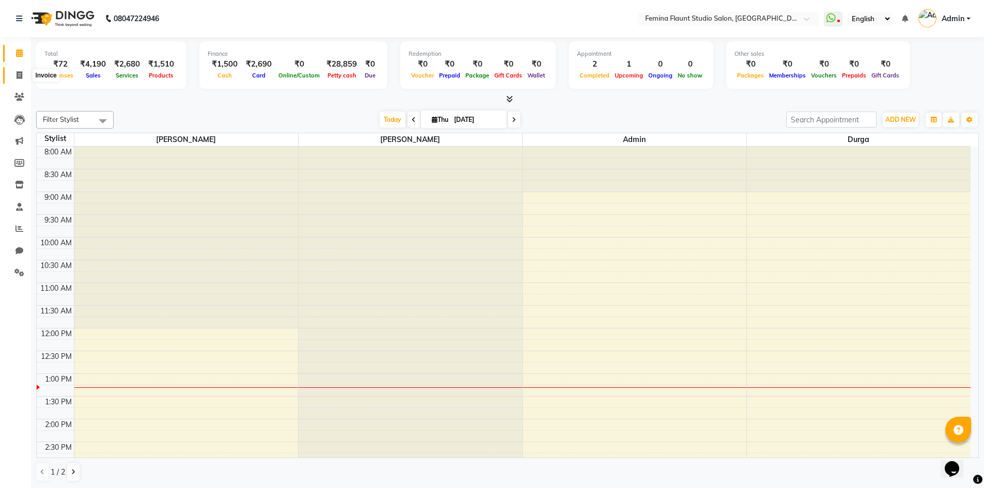
click at [24, 75] on span at bounding box center [19, 76] width 18 height 12
select select "service"
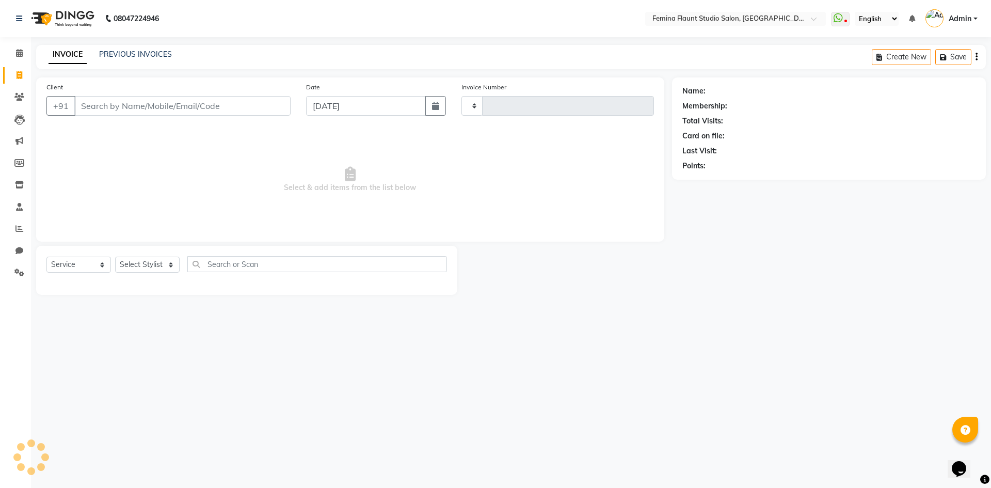
type input "0517"
select select "8333"
click at [142, 55] on link "PREVIOUS INVOICES" at bounding box center [135, 54] width 73 height 9
